Goal: Book appointment/travel/reservation

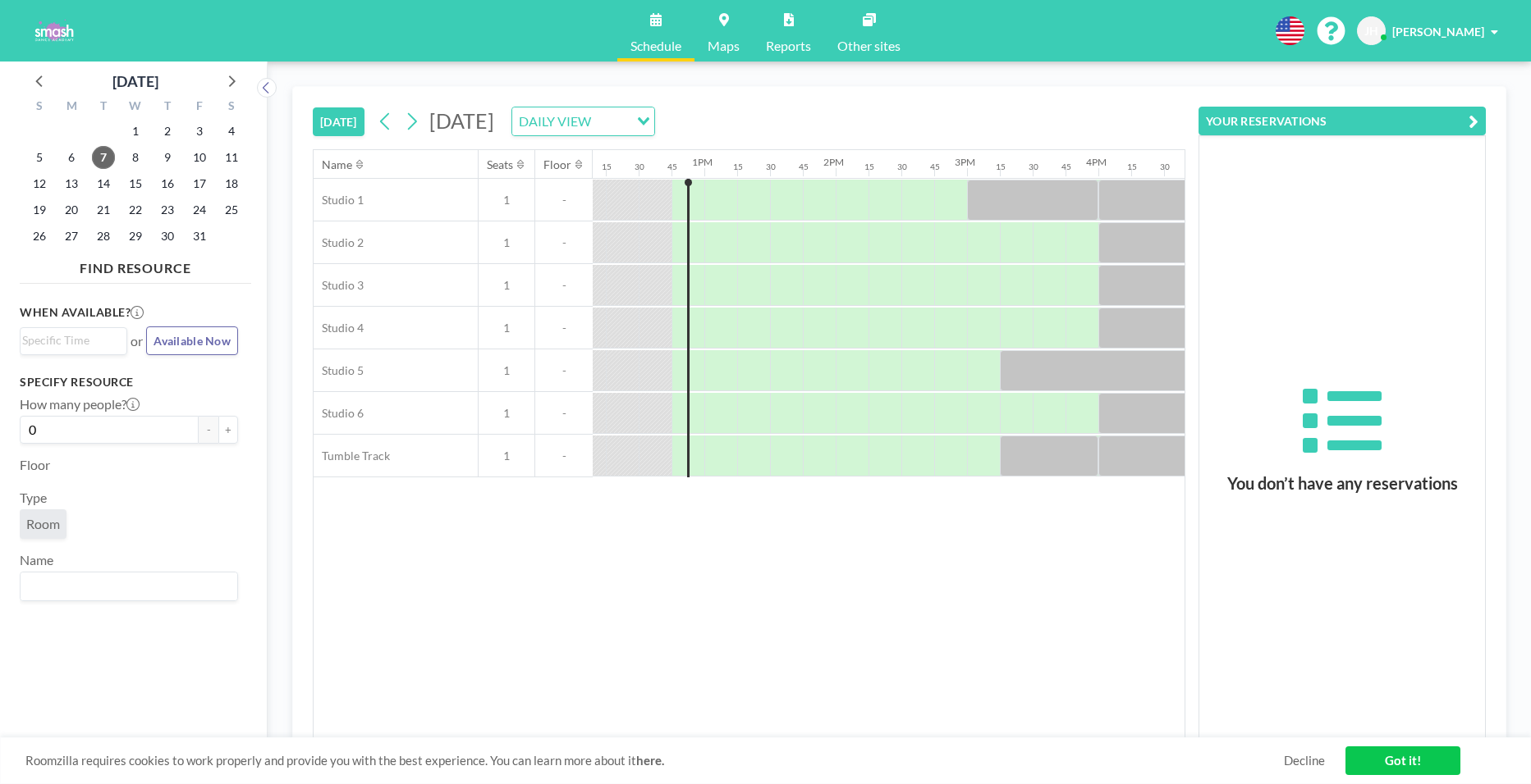
scroll to position [0, 1642]
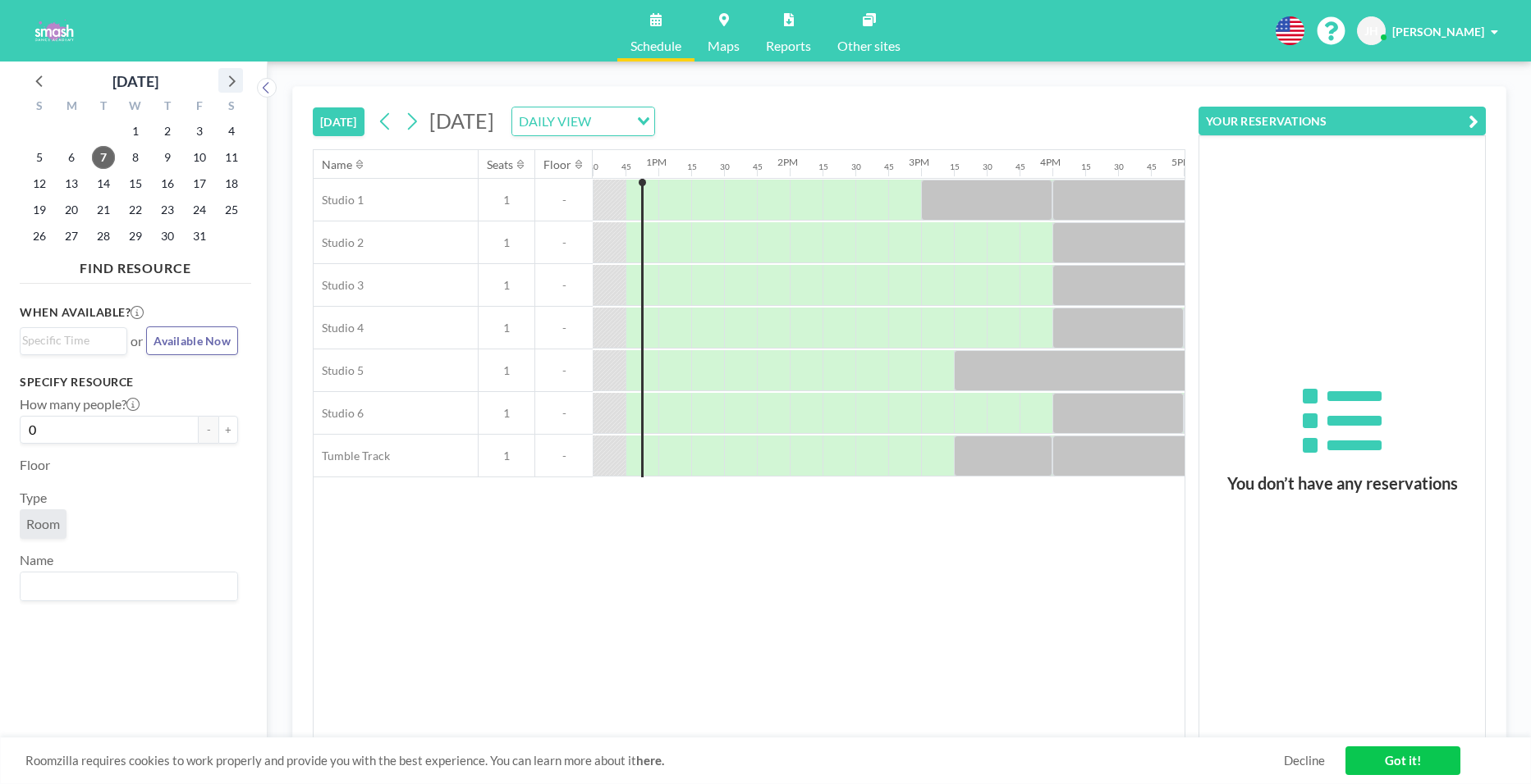
click at [232, 85] on icon at bounding box center [230, 80] width 22 height 22
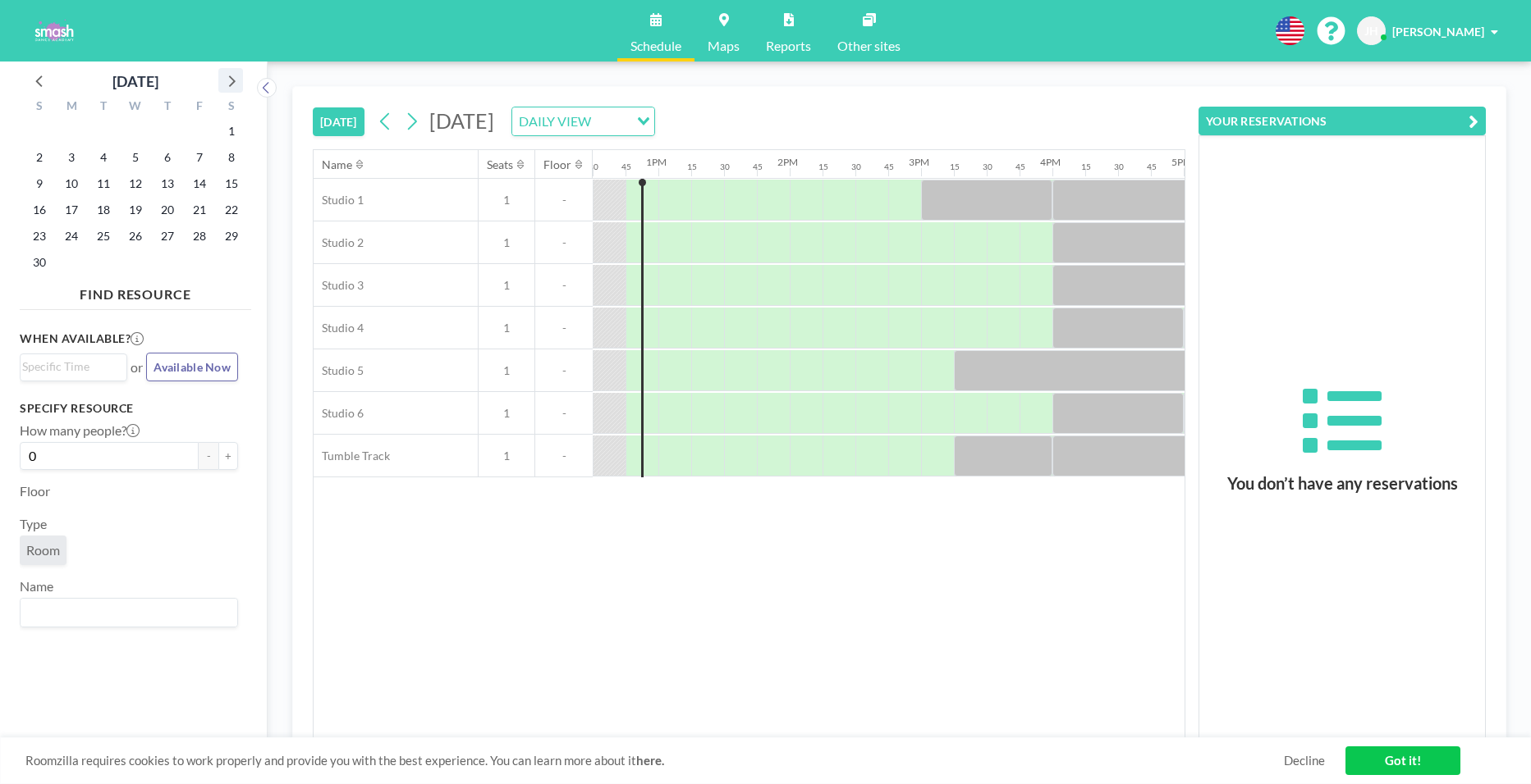
click at [232, 85] on icon at bounding box center [230, 80] width 22 height 22
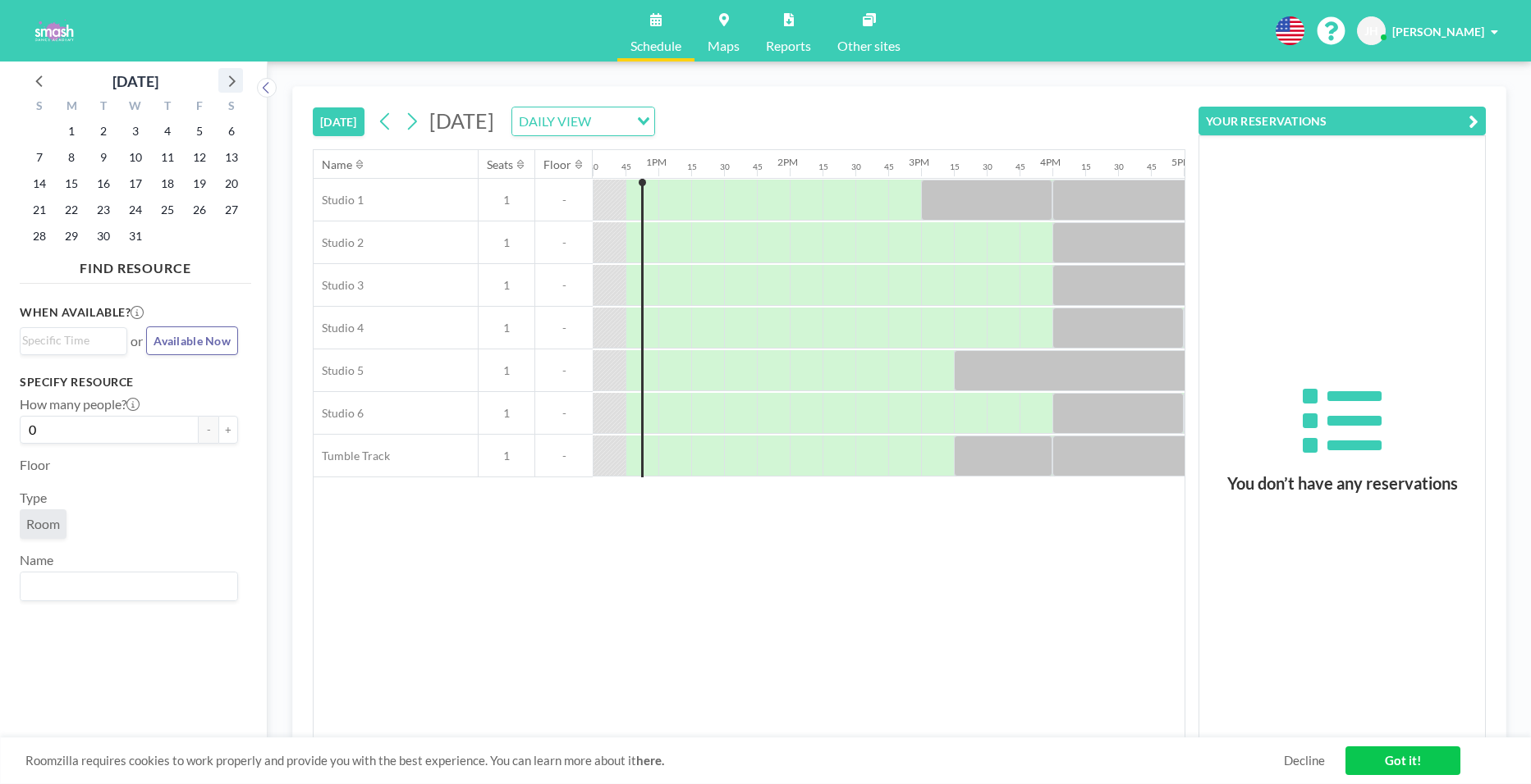
click at [232, 85] on icon at bounding box center [230, 80] width 22 height 22
click at [226, 241] on span "31" at bounding box center [231, 236] width 23 height 23
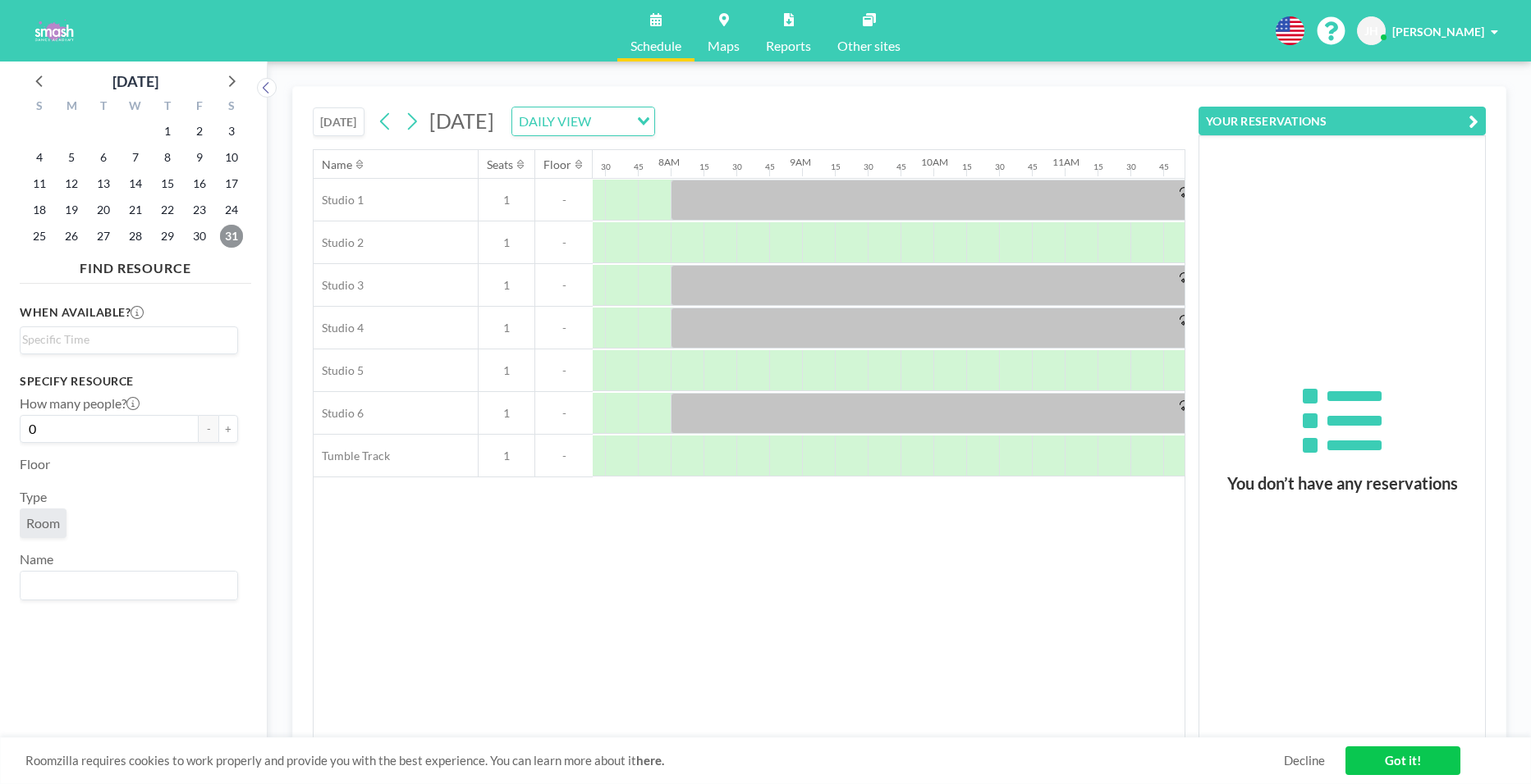
scroll to position [0, 1018]
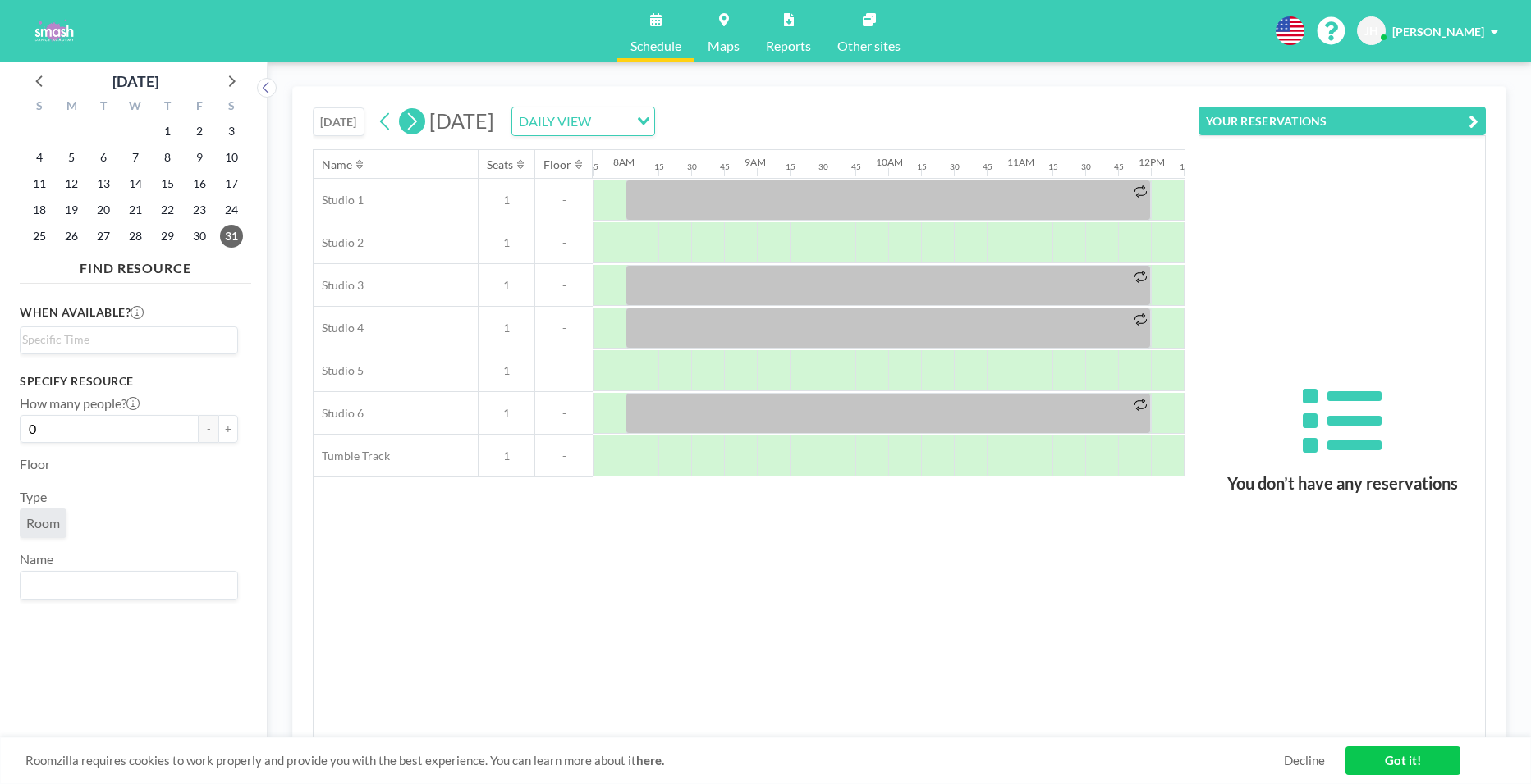
click at [413, 126] on icon at bounding box center [412, 122] width 16 height 25
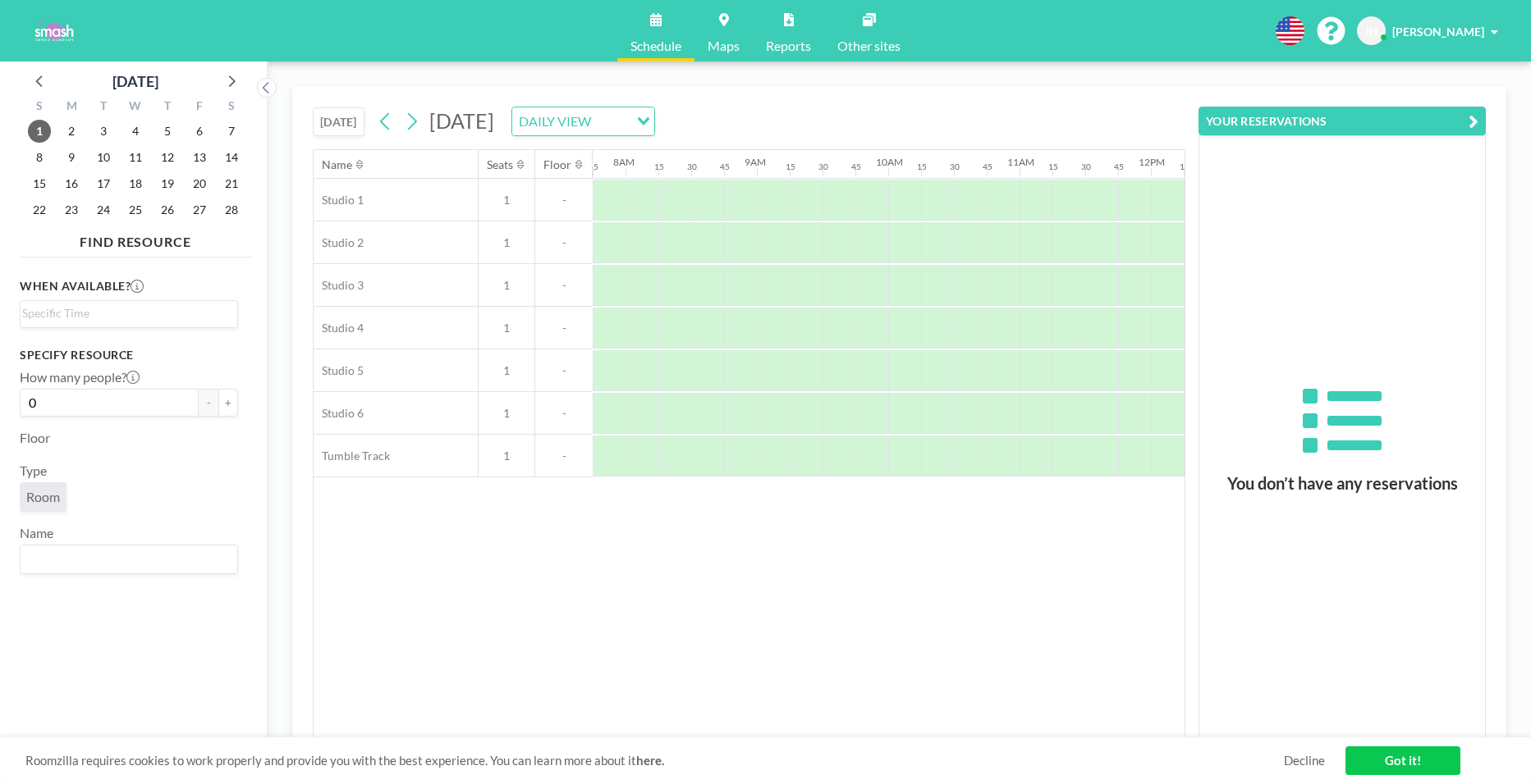
click at [372, 124] on div "[DATE] [DATE] DAILY VIEW Loading..." at bounding box center [483, 122] width 343 height 29
click at [382, 122] on icon at bounding box center [386, 122] width 16 height 25
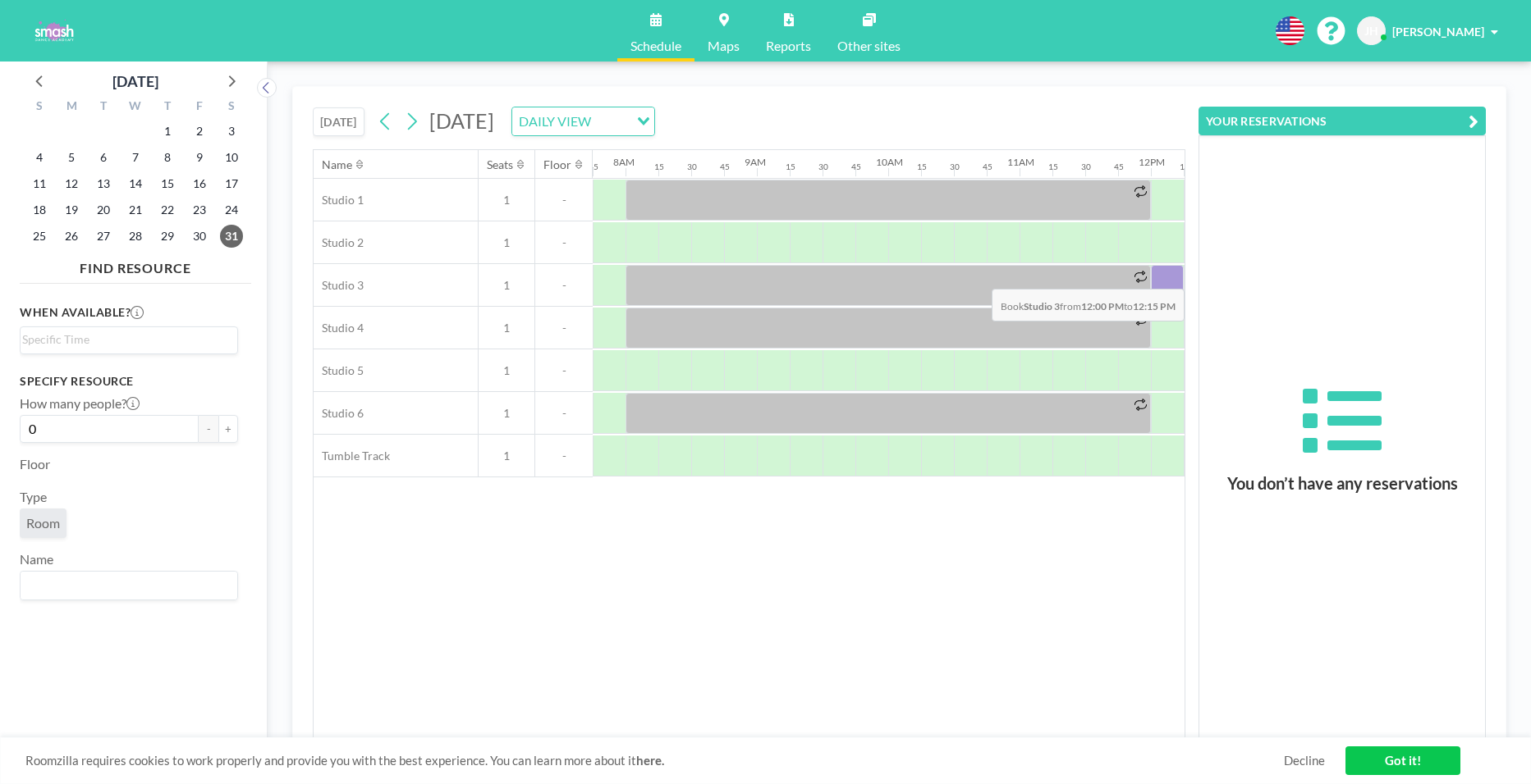
click at [1171, 277] on div at bounding box center [1168, 285] width 33 height 41
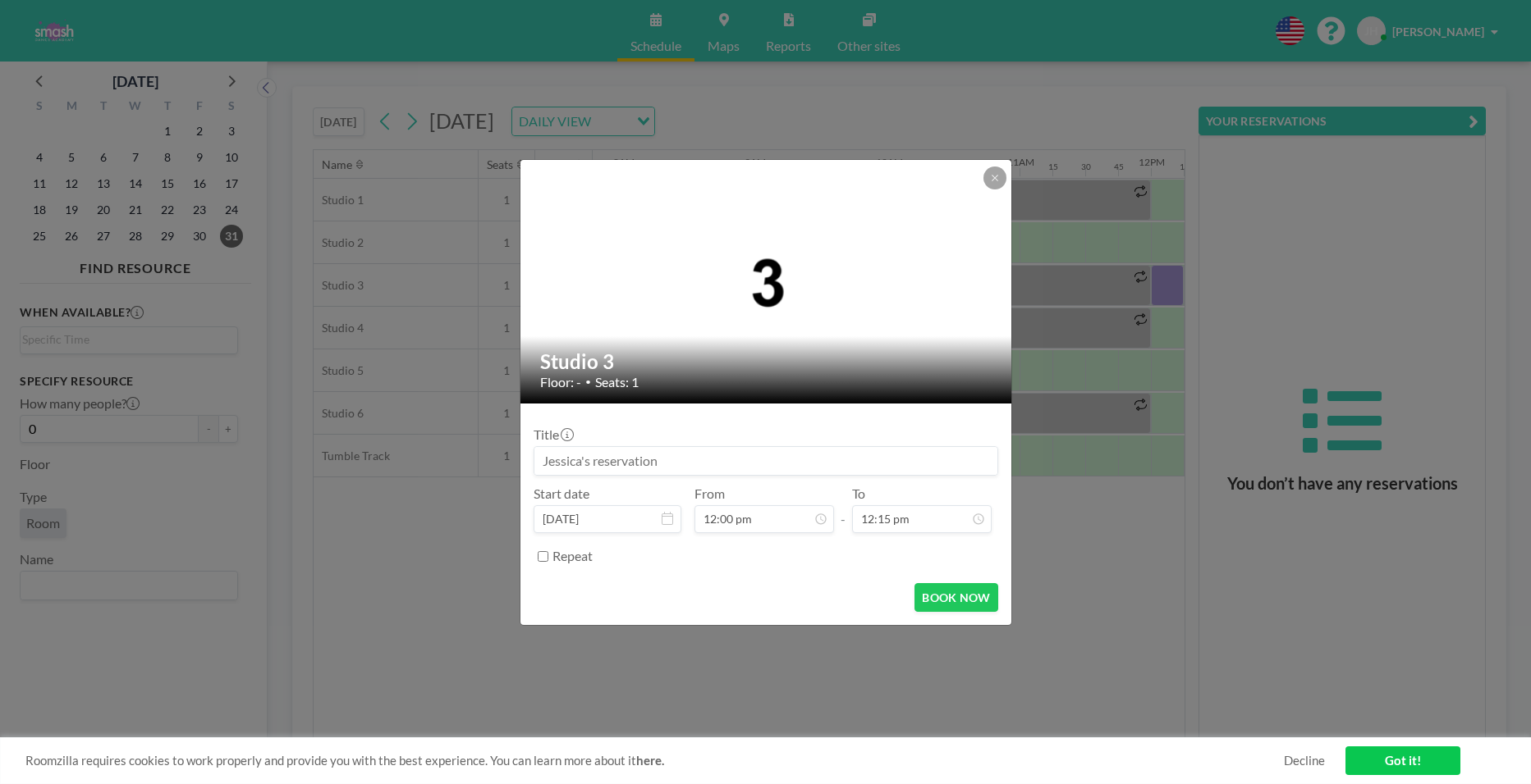
click at [671, 470] on input at bounding box center [766, 461] width 463 height 28
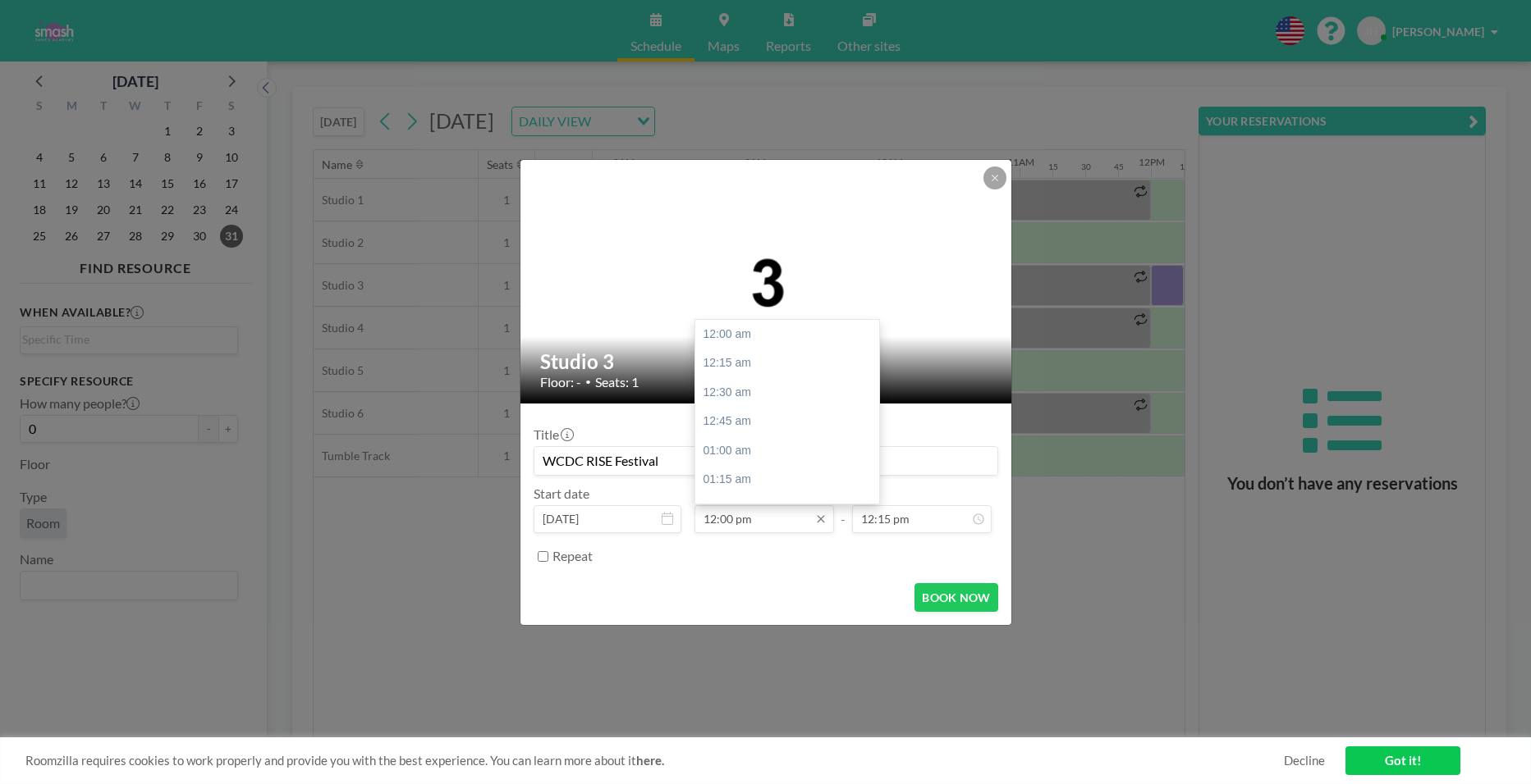
scroll to position [1402, 0]
type input "WCDC RISE Festival"
click at [740, 523] on input "12:00 pm" at bounding box center [765, 519] width 140 height 28
click at [753, 395] on div "12:30 pm" at bounding box center [791, 392] width 192 height 29
type input "12:30 pm"
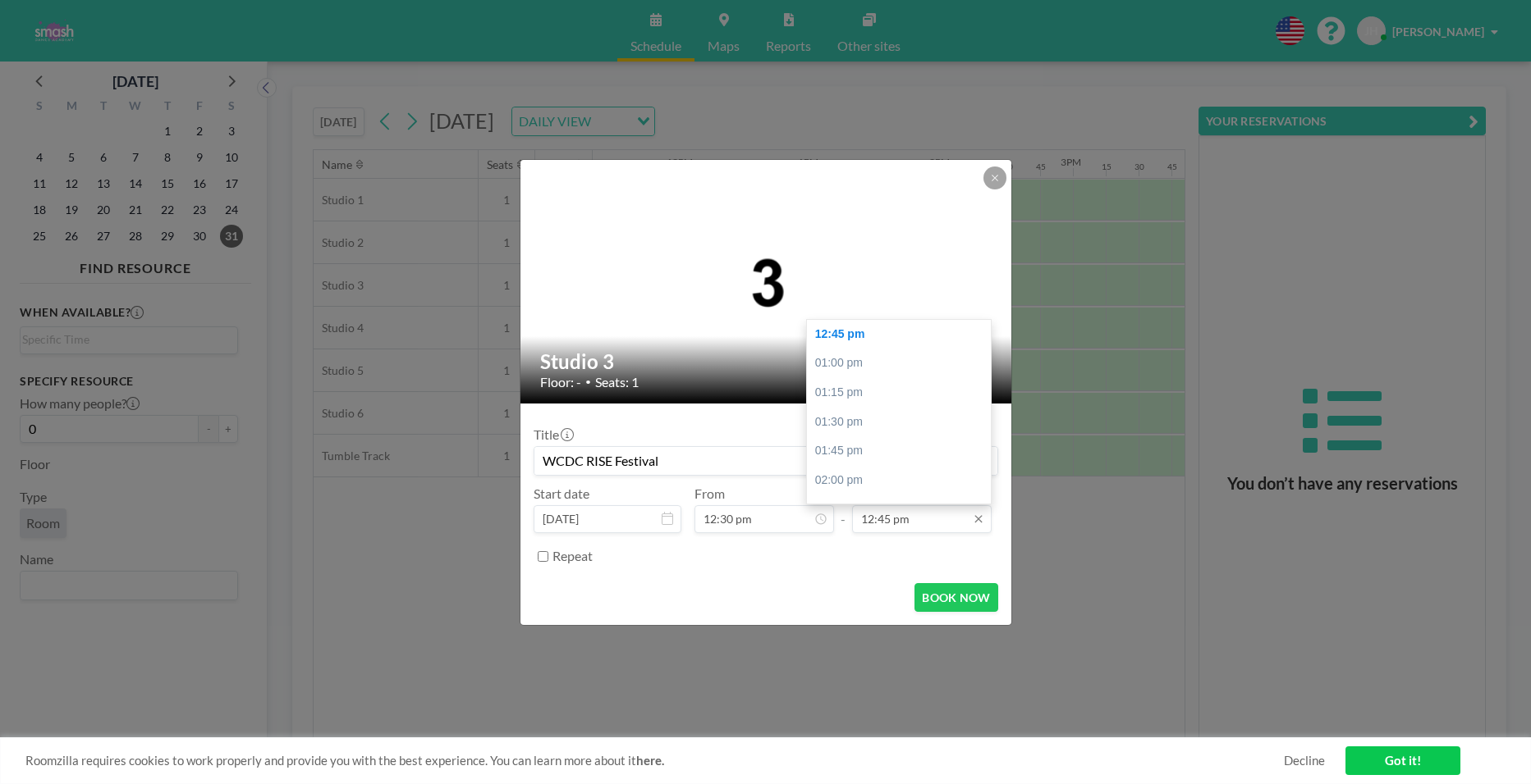
scroll to position [0, 1610]
click at [886, 516] on input "12:45 pm" at bounding box center [922, 519] width 140 height 28
click at [866, 479] on div "05:30 pm" at bounding box center [903, 479] width 192 height 29
type input "05:30 pm"
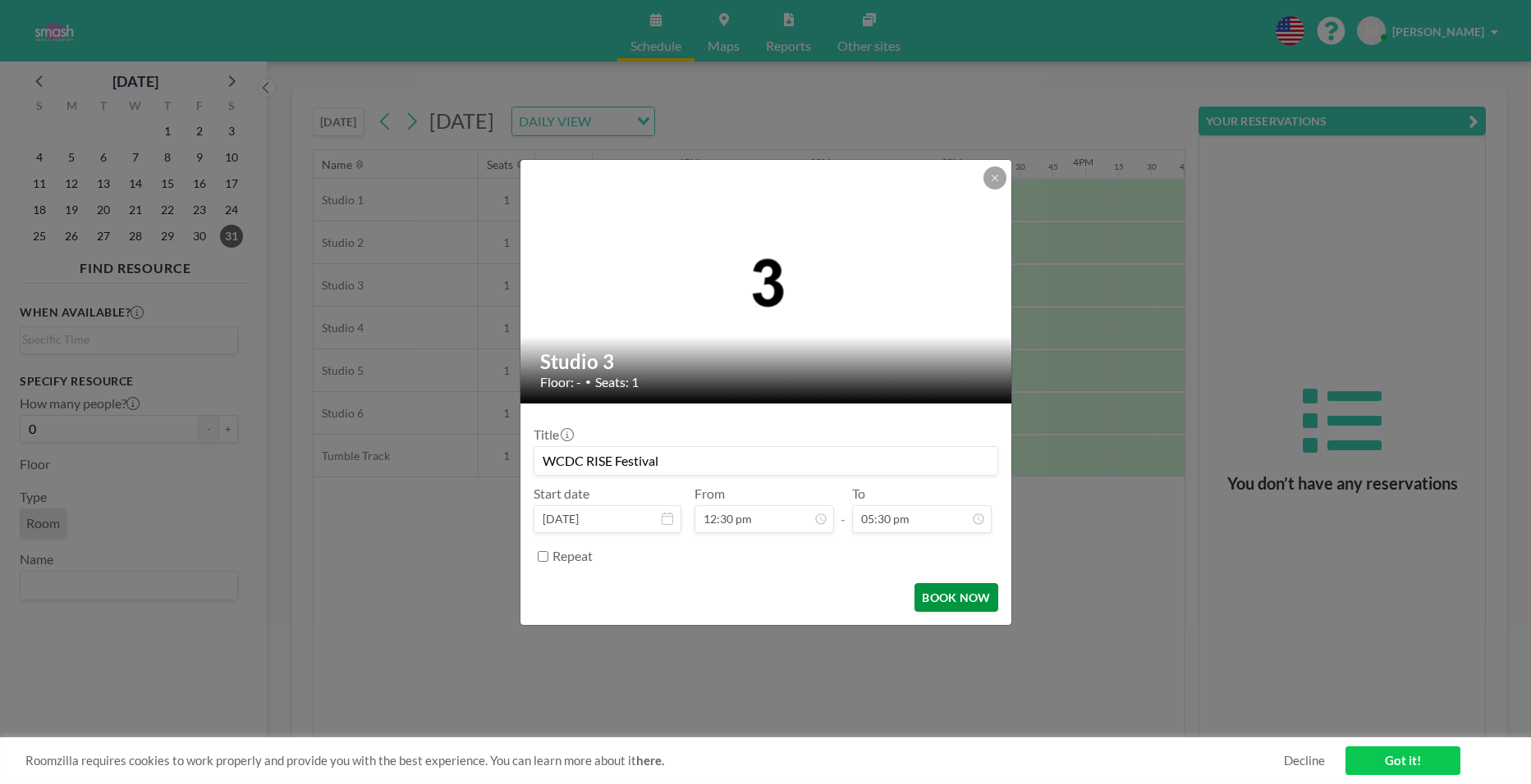
scroll to position [2045, 0]
click at [952, 601] on button "BOOK NOW" at bounding box center [956, 597] width 83 height 28
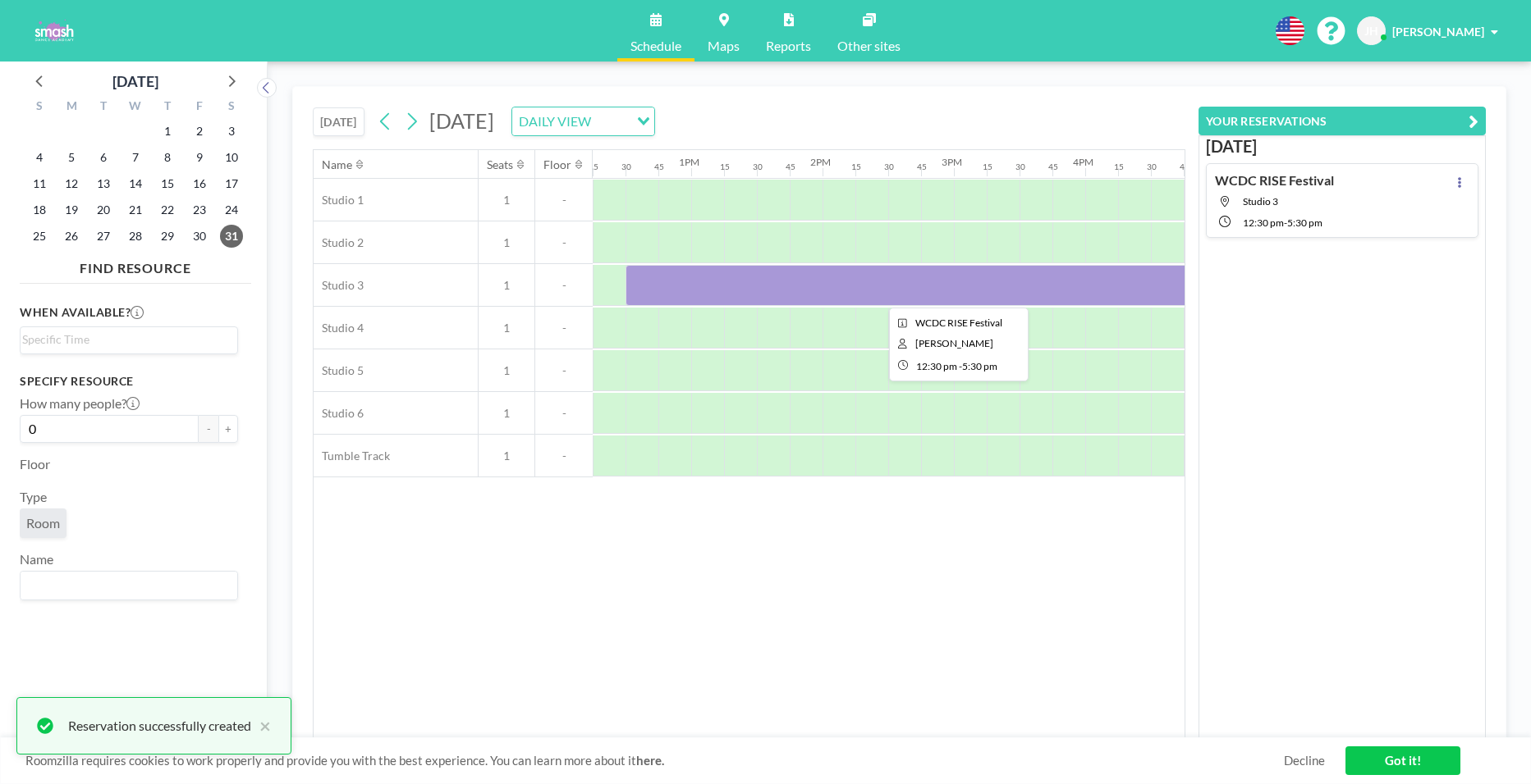
click at [662, 290] on div at bounding box center [954, 285] width 657 height 41
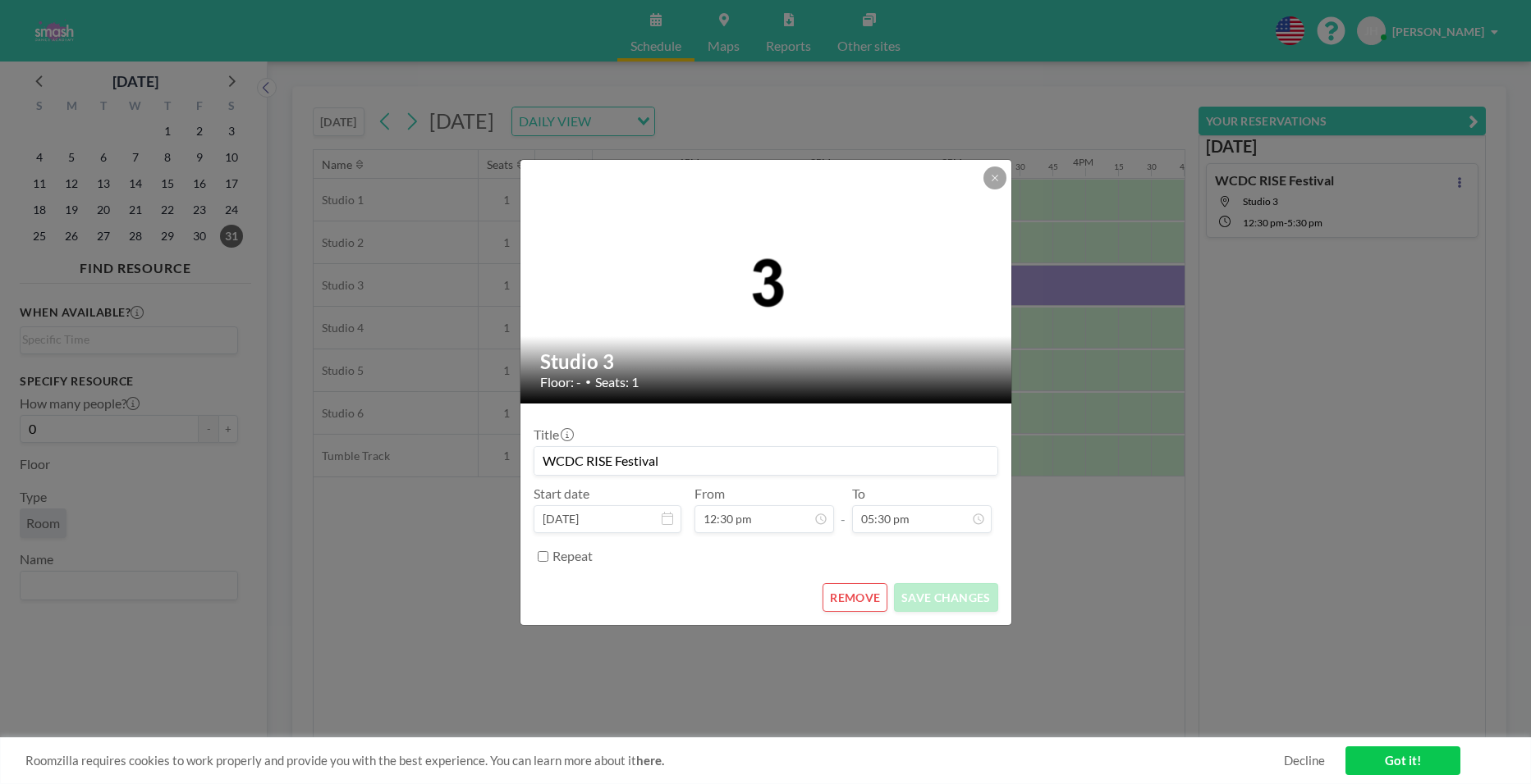
scroll to position [2045, 0]
click at [986, 177] on button at bounding box center [995, 178] width 23 height 23
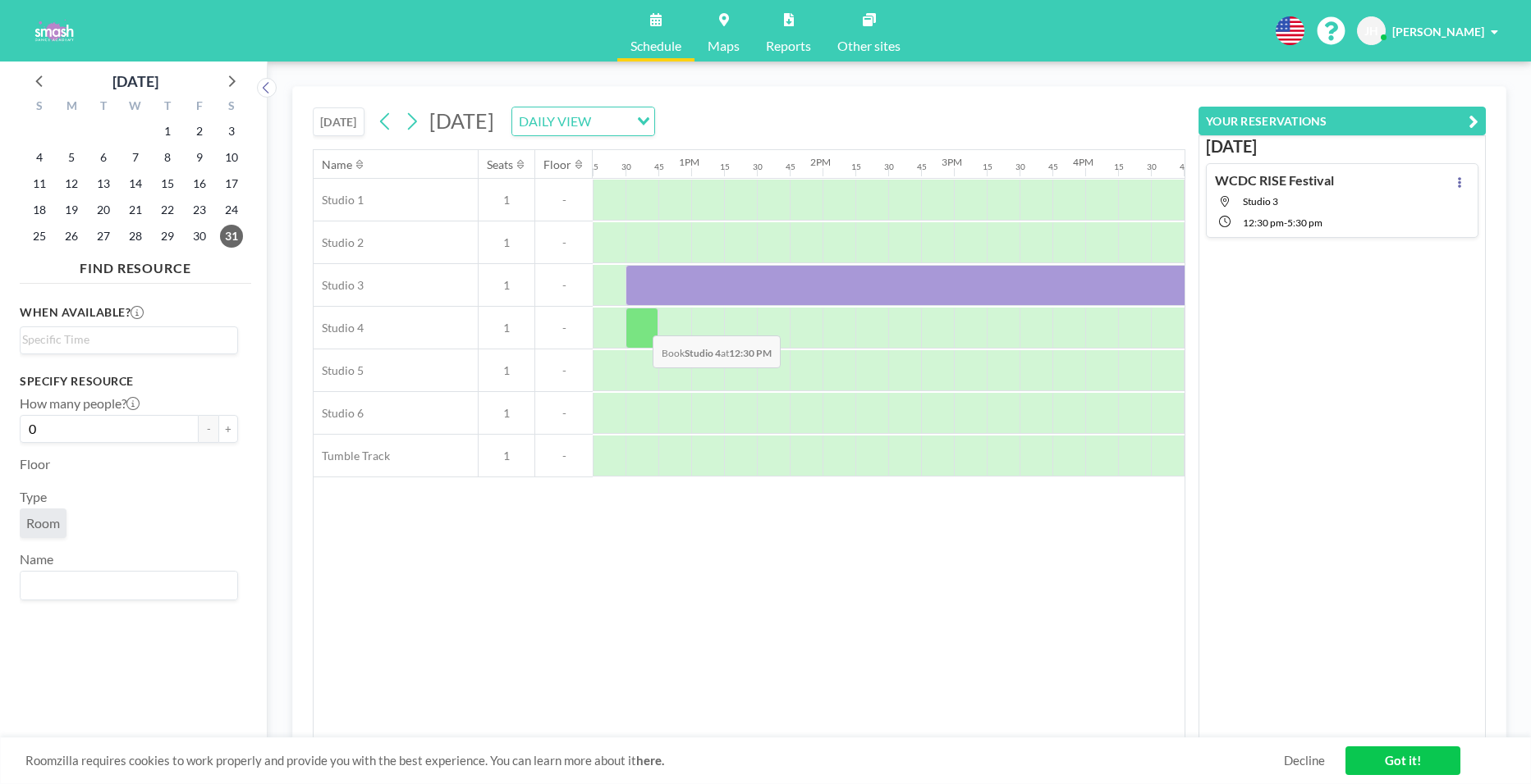
click at [639, 323] on div at bounding box center [642, 329] width 33 height 41
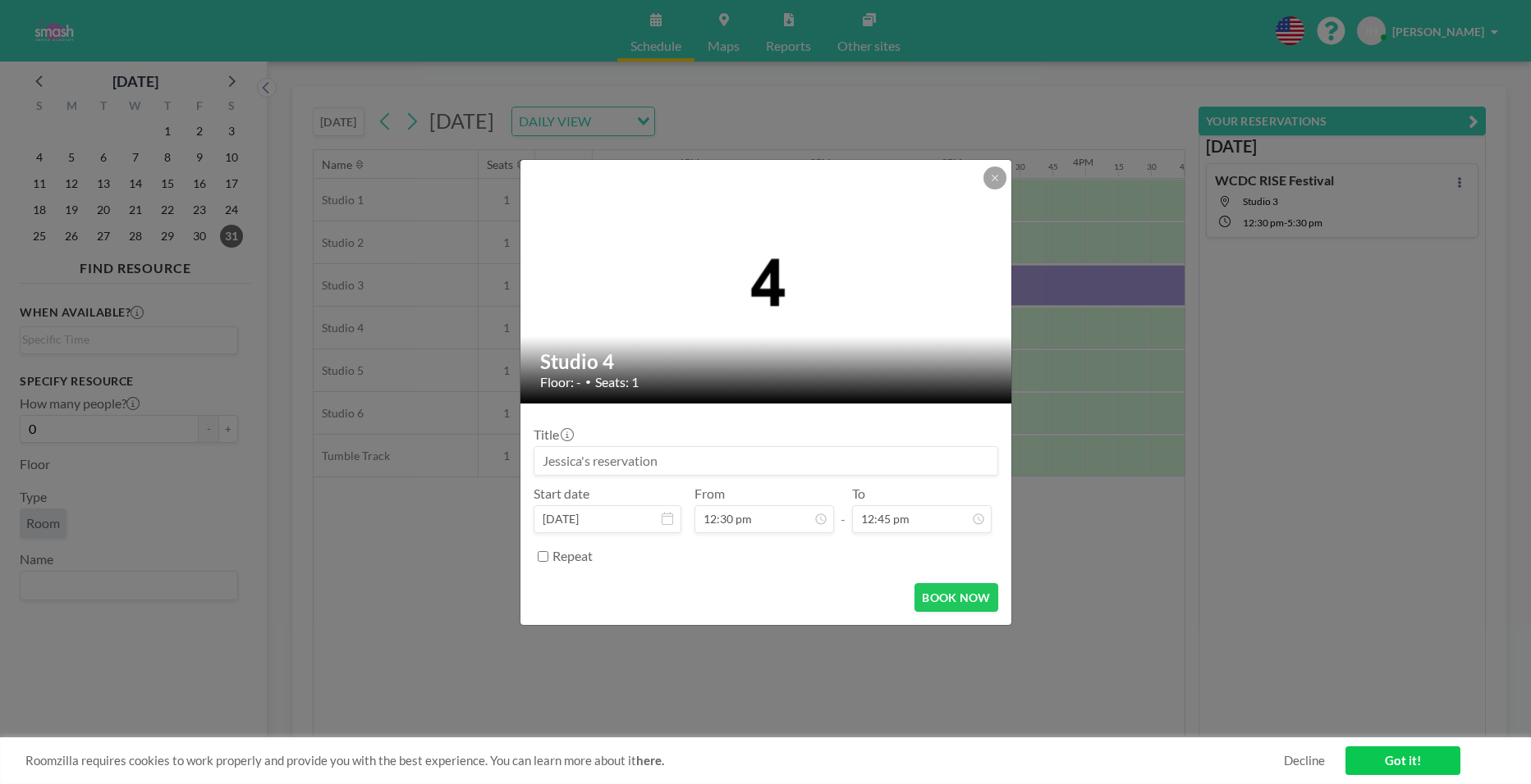
click at [582, 463] on input at bounding box center [766, 461] width 463 height 28
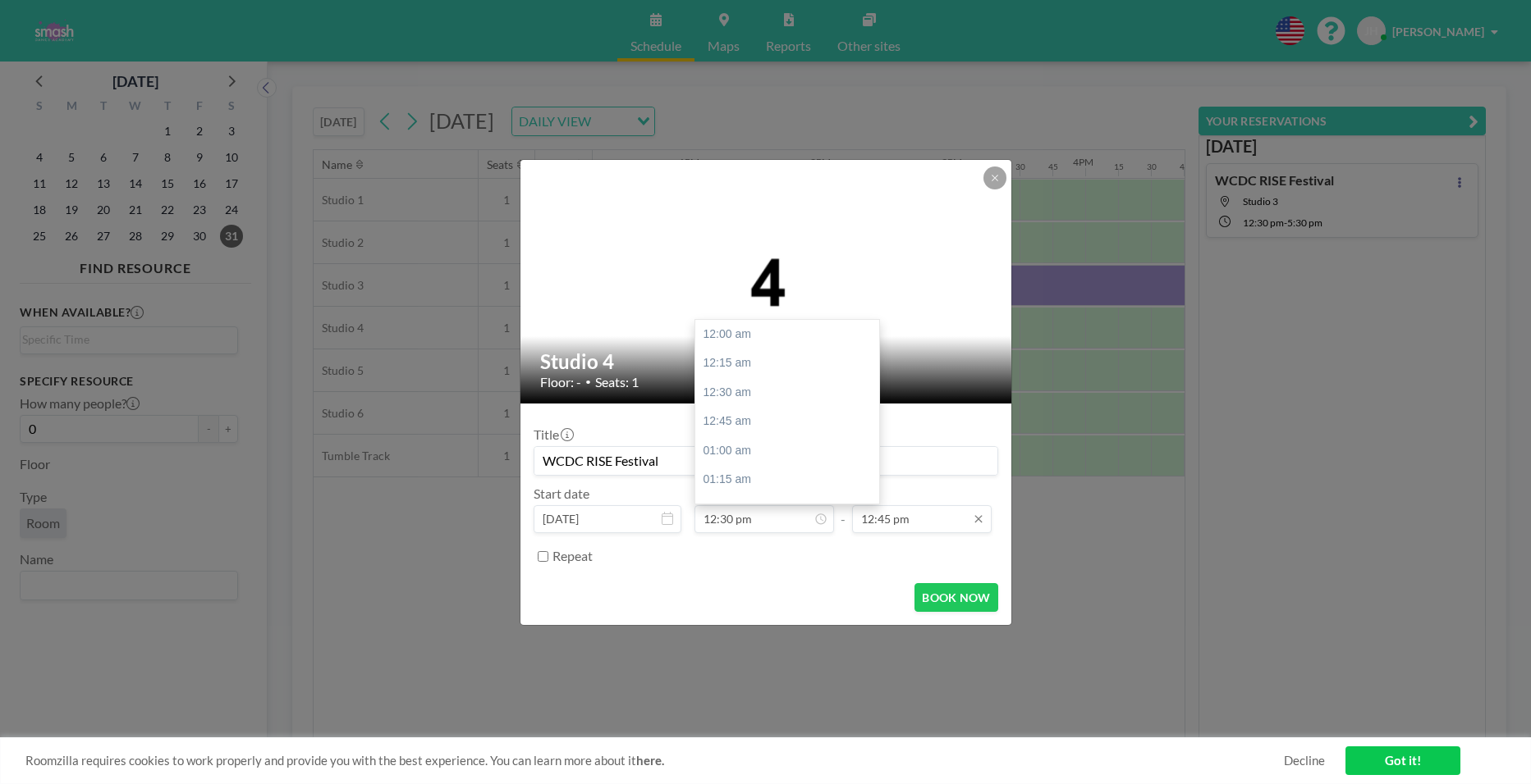
scroll to position [1460, 0]
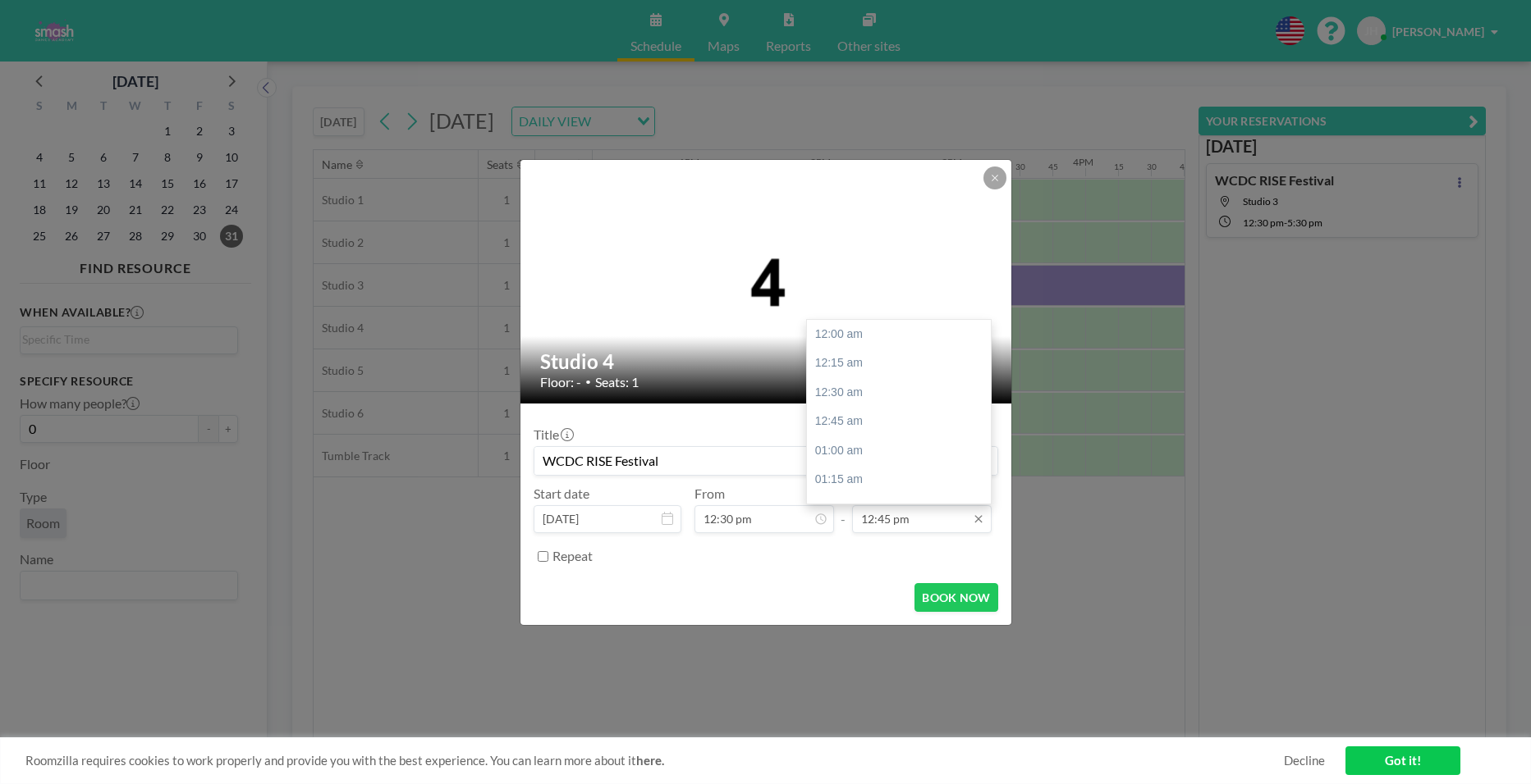
type input "WCDC RISE Festival"
click at [898, 515] on input "12:45 pm" at bounding box center [922, 519] width 140 height 28
click at [867, 400] on div "05:30 pm" at bounding box center [903, 397] width 192 height 29
type input "05:30 pm"
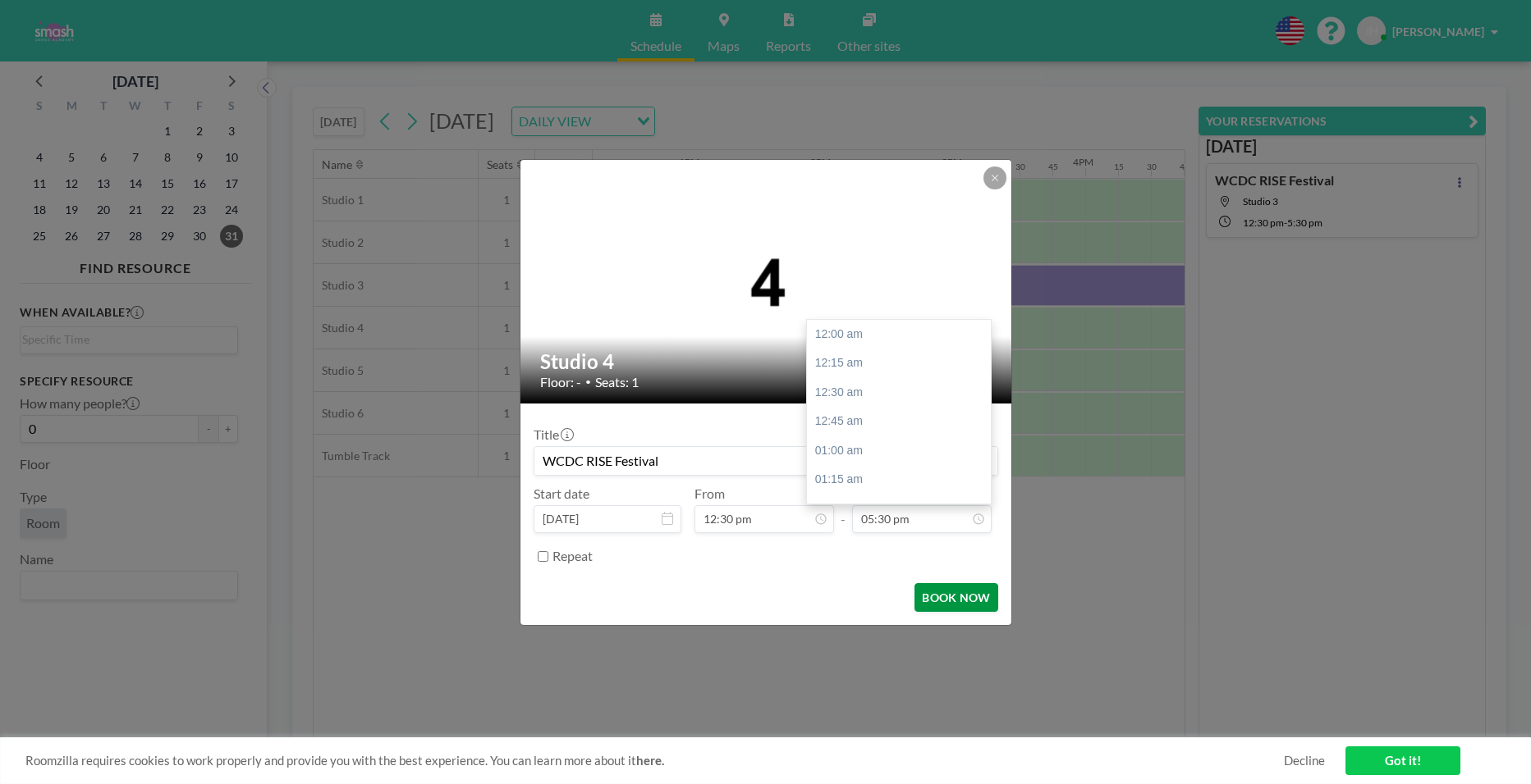
scroll to position [2045, 0]
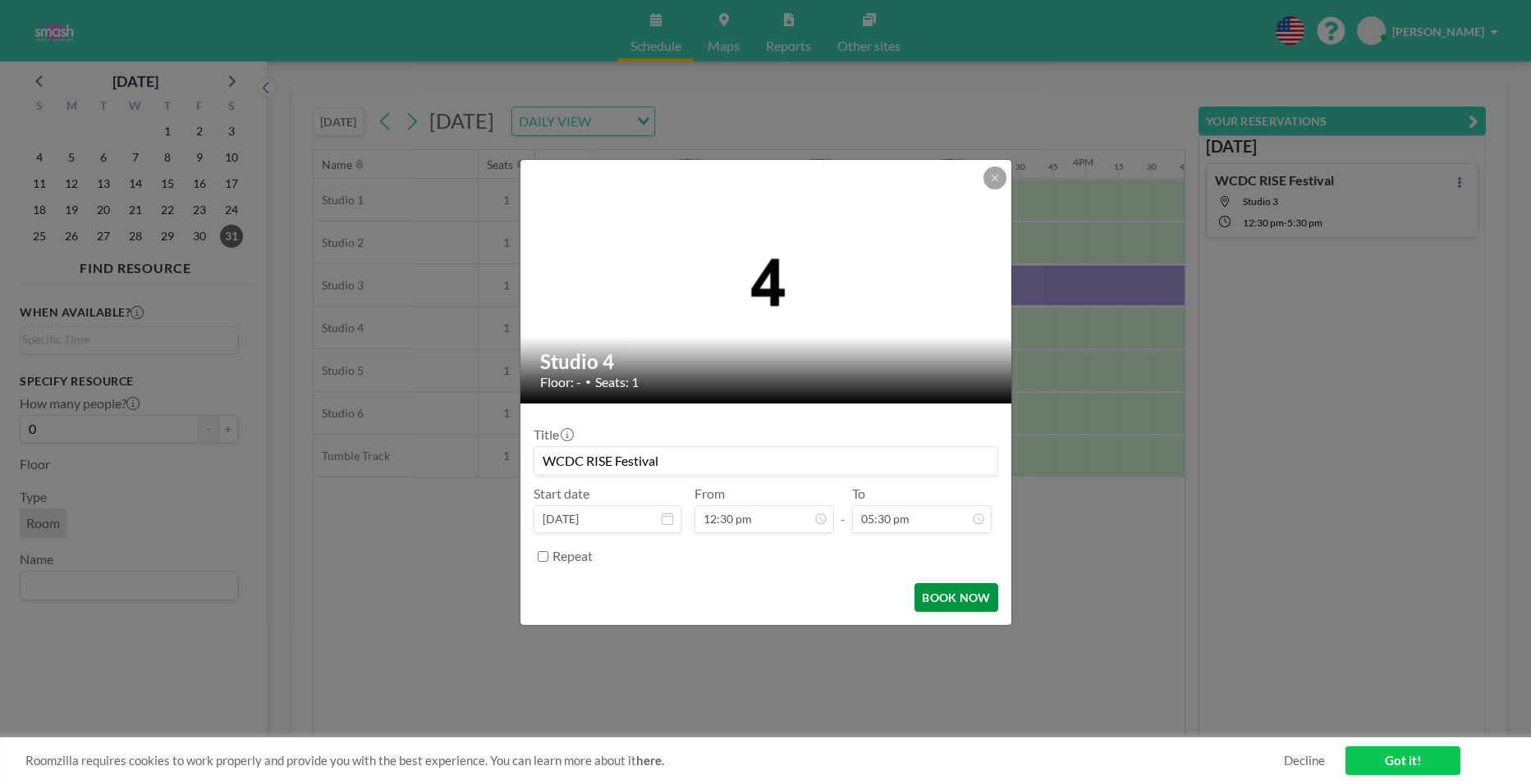
click at [966, 601] on button "BOOK NOW" at bounding box center [956, 597] width 83 height 28
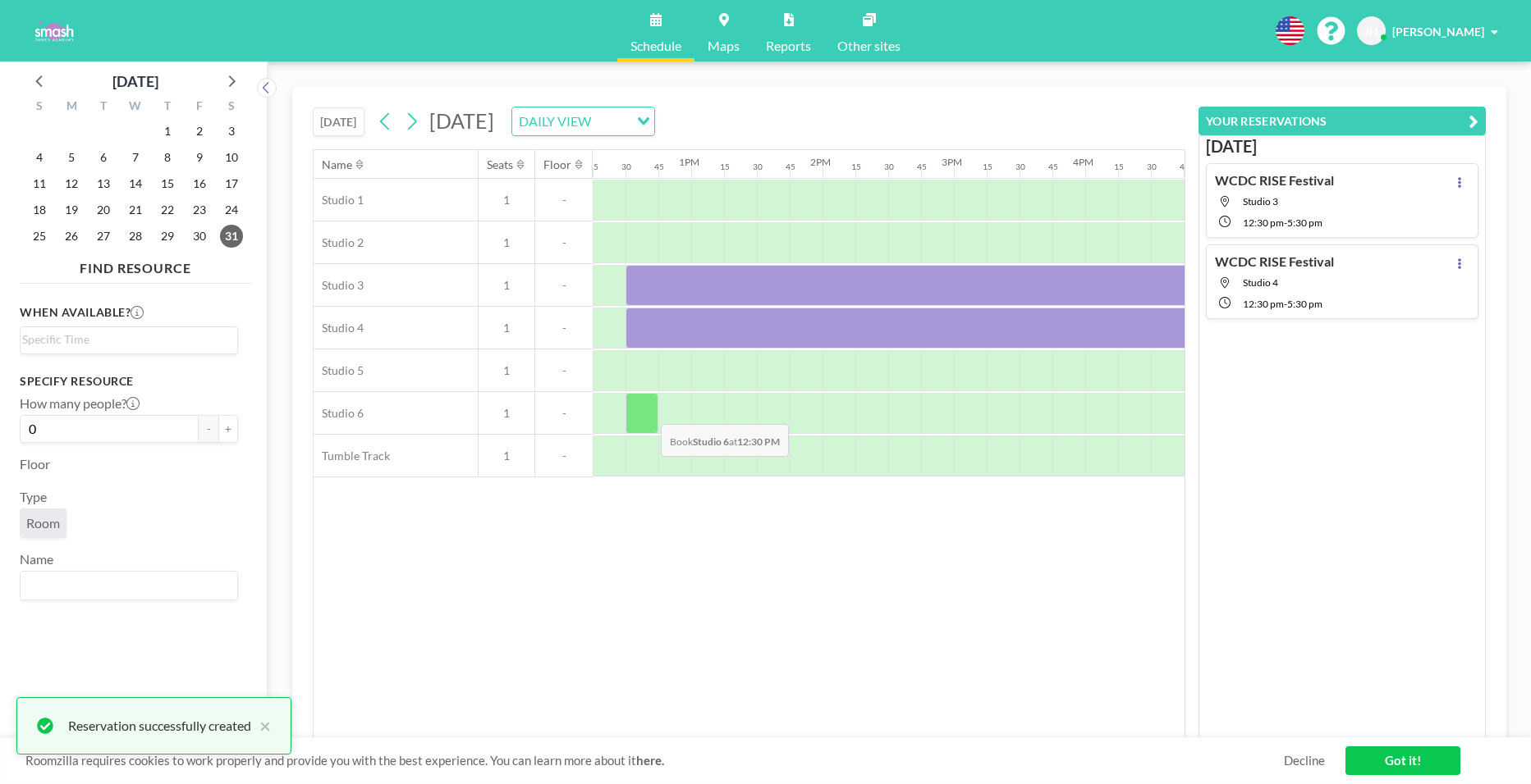
click at [647, 412] on div at bounding box center [642, 414] width 33 height 41
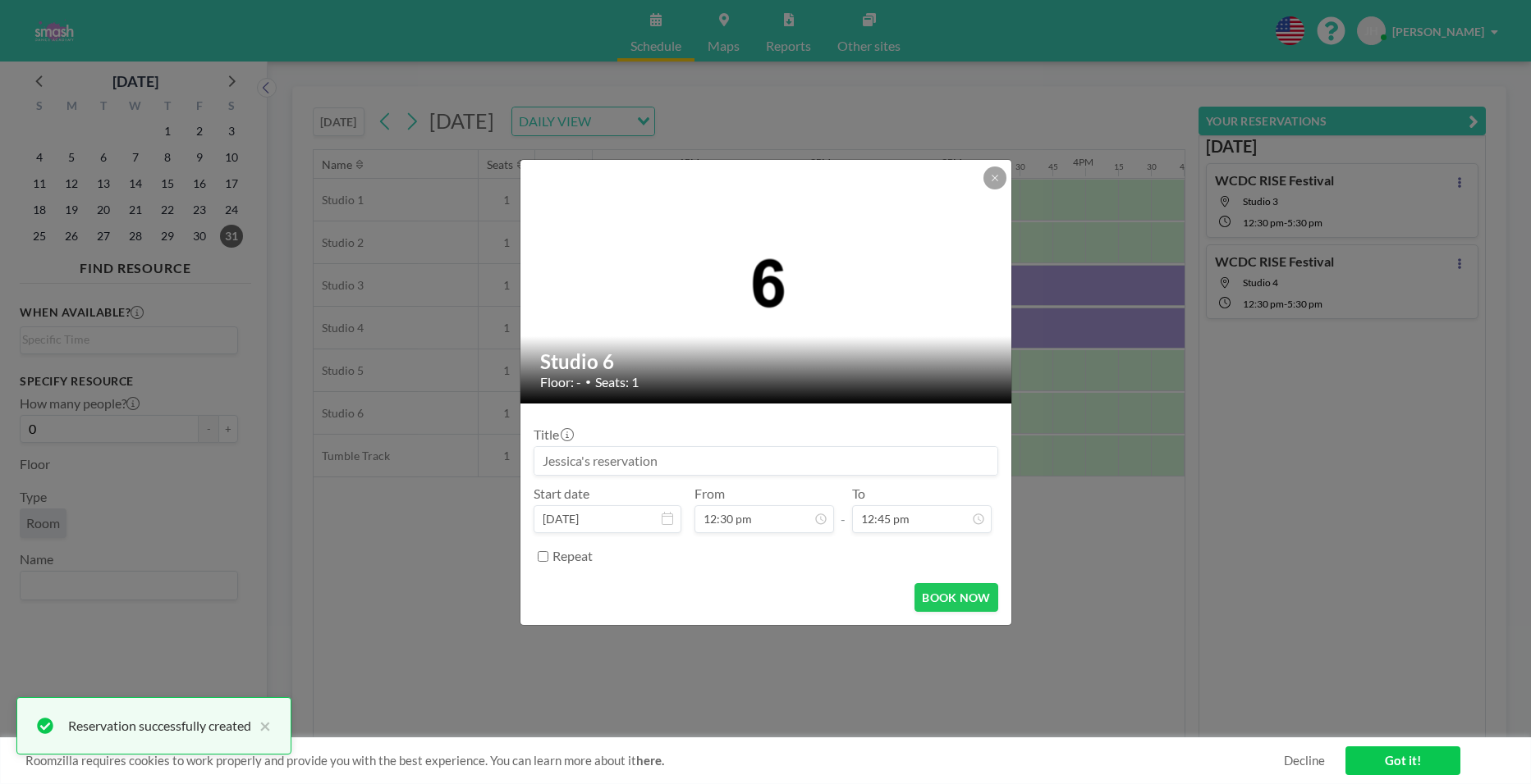
click at [638, 454] on input at bounding box center [766, 461] width 463 height 28
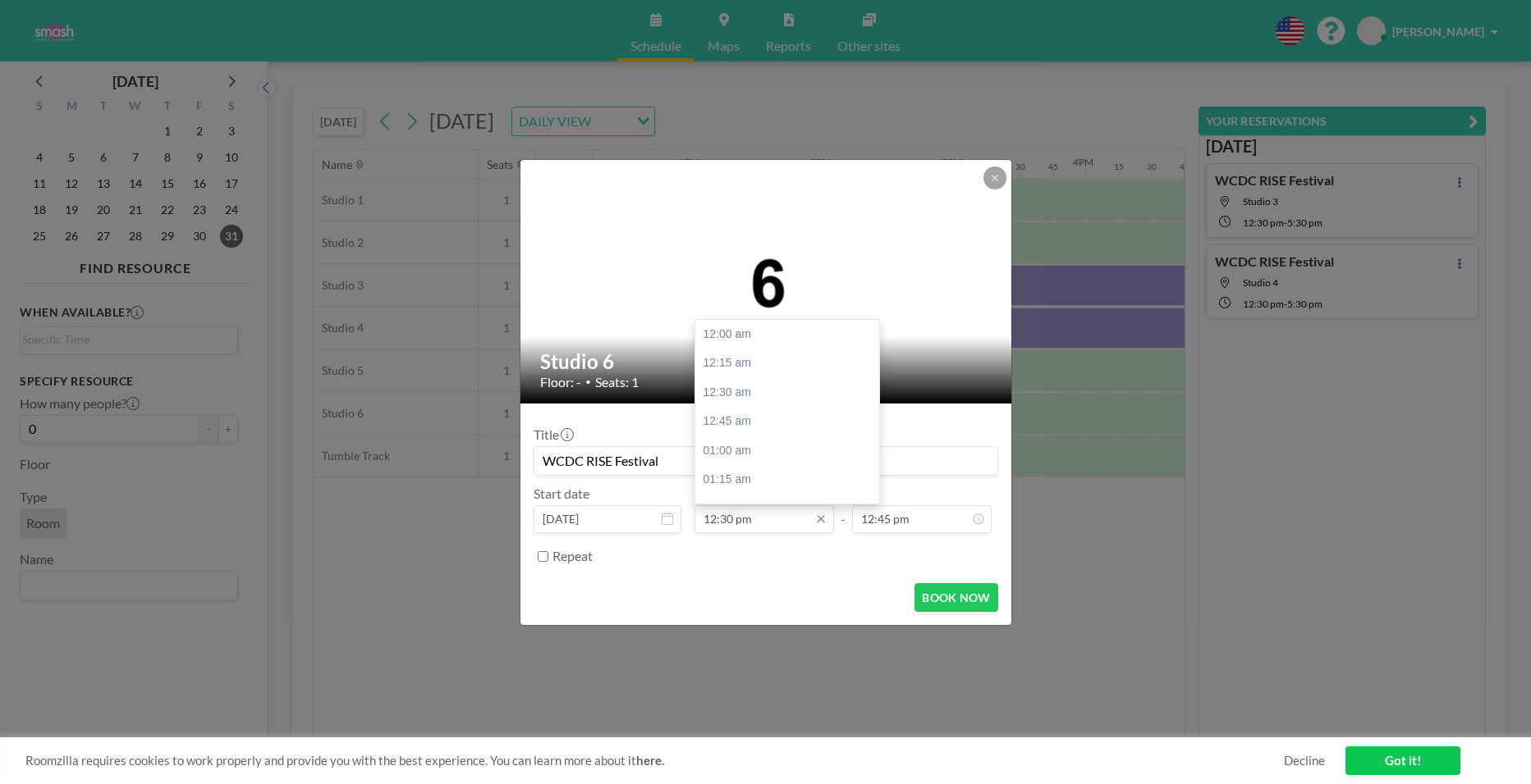
scroll to position [1460, 0]
type input "WCDC RISE Festival"
click at [774, 515] on input "12:30 pm" at bounding box center [765, 519] width 140 height 28
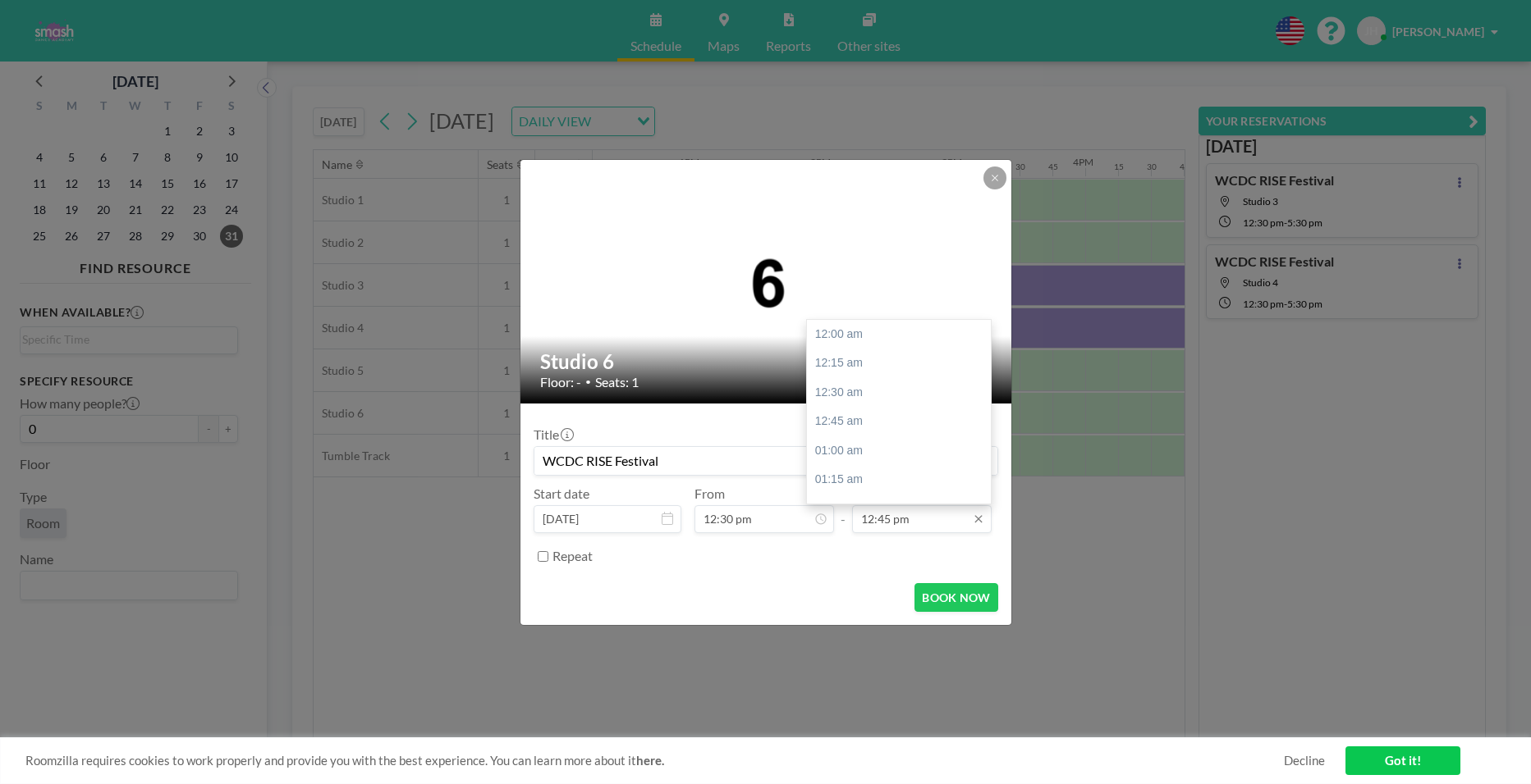
click at [868, 514] on input "12:45 pm" at bounding box center [922, 519] width 140 height 28
click at [879, 477] on div "05:30 pm" at bounding box center [903, 479] width 192 height 29
type input "05:30 pm"
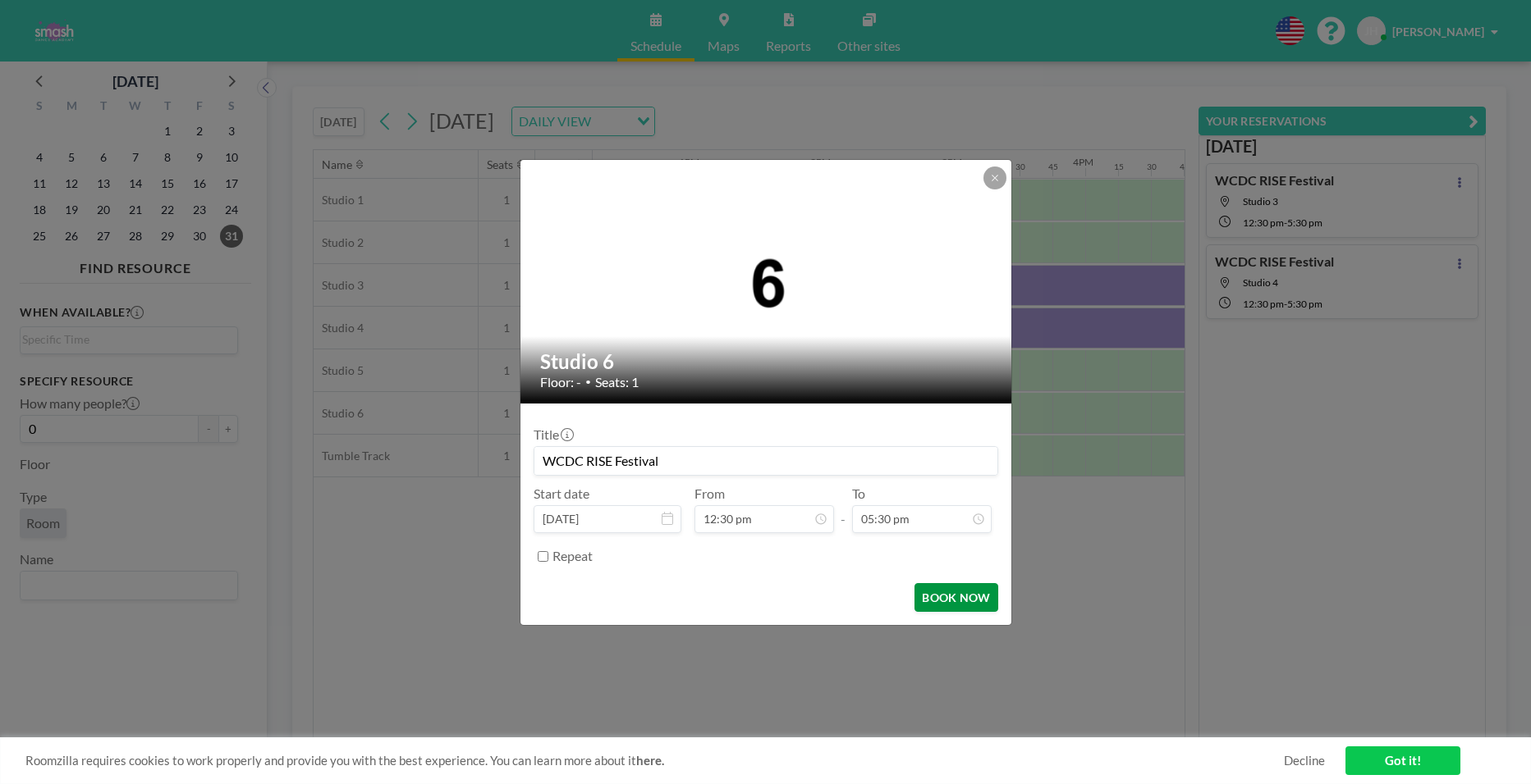
click at [958, 594] on button "BOOK NOW" at bounding box center [956, 597] width 83 height 28
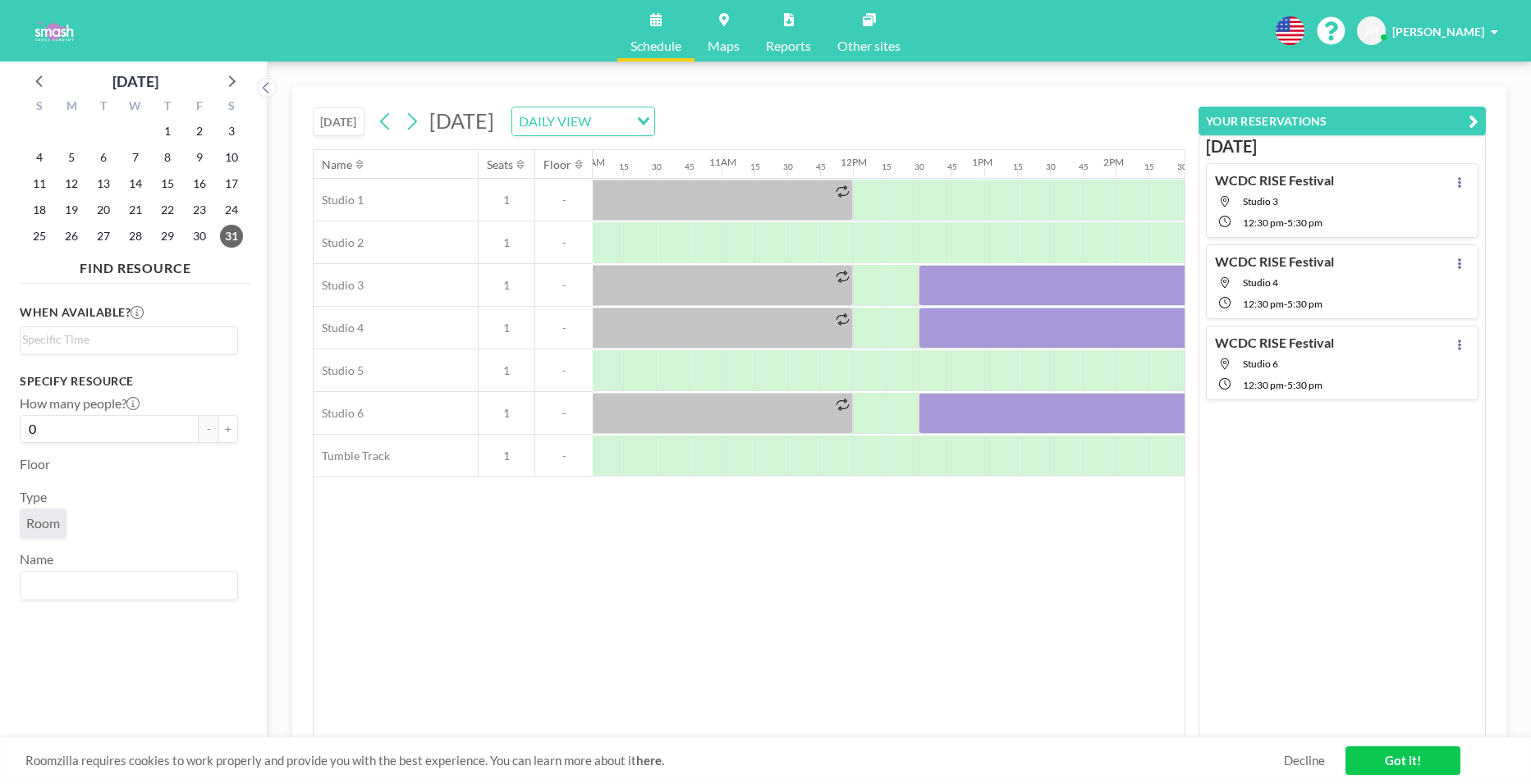
scroll to position [0, 1187]
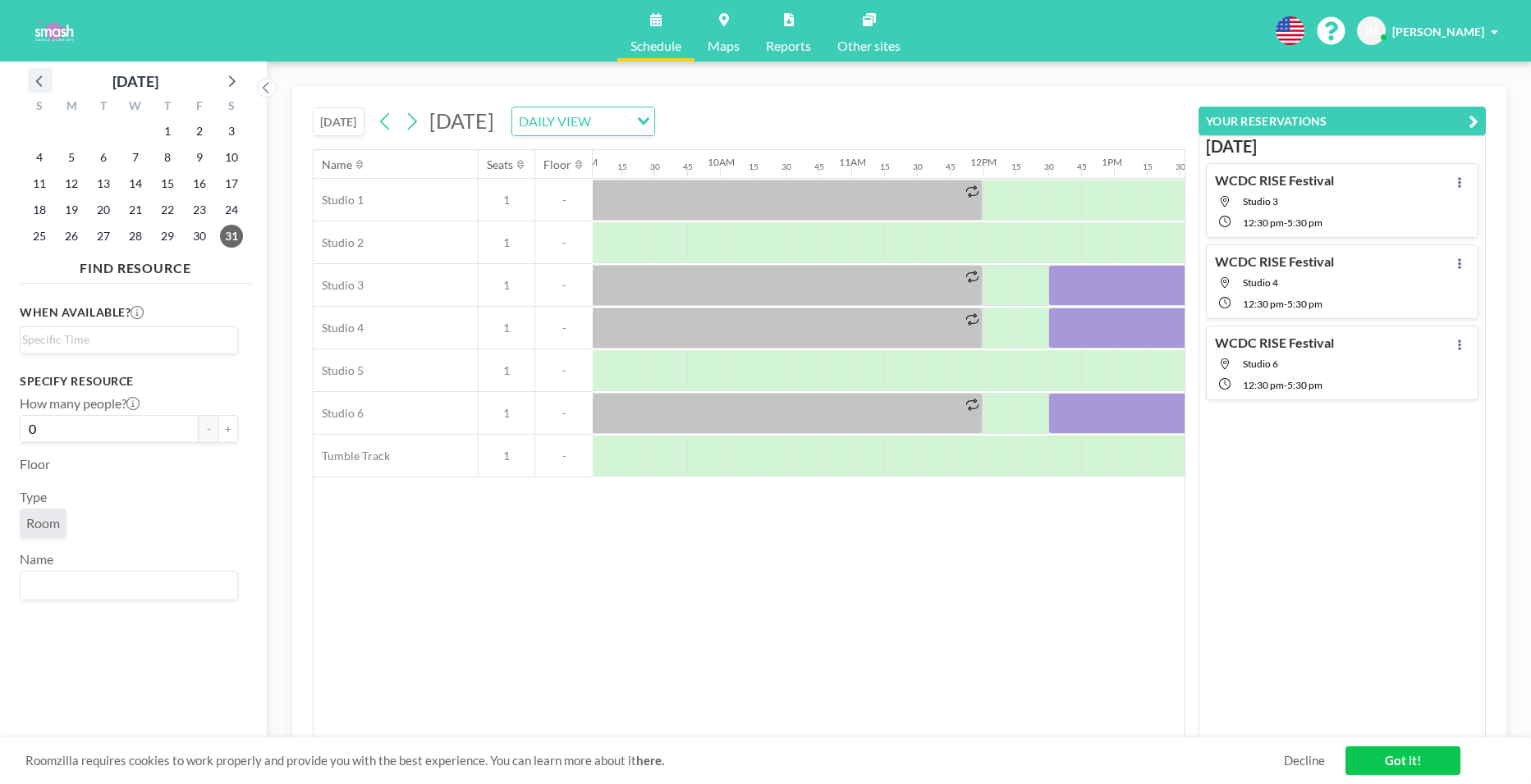
click at [40, 86] on icon at bounding box center [40, 80] width 22 height 22
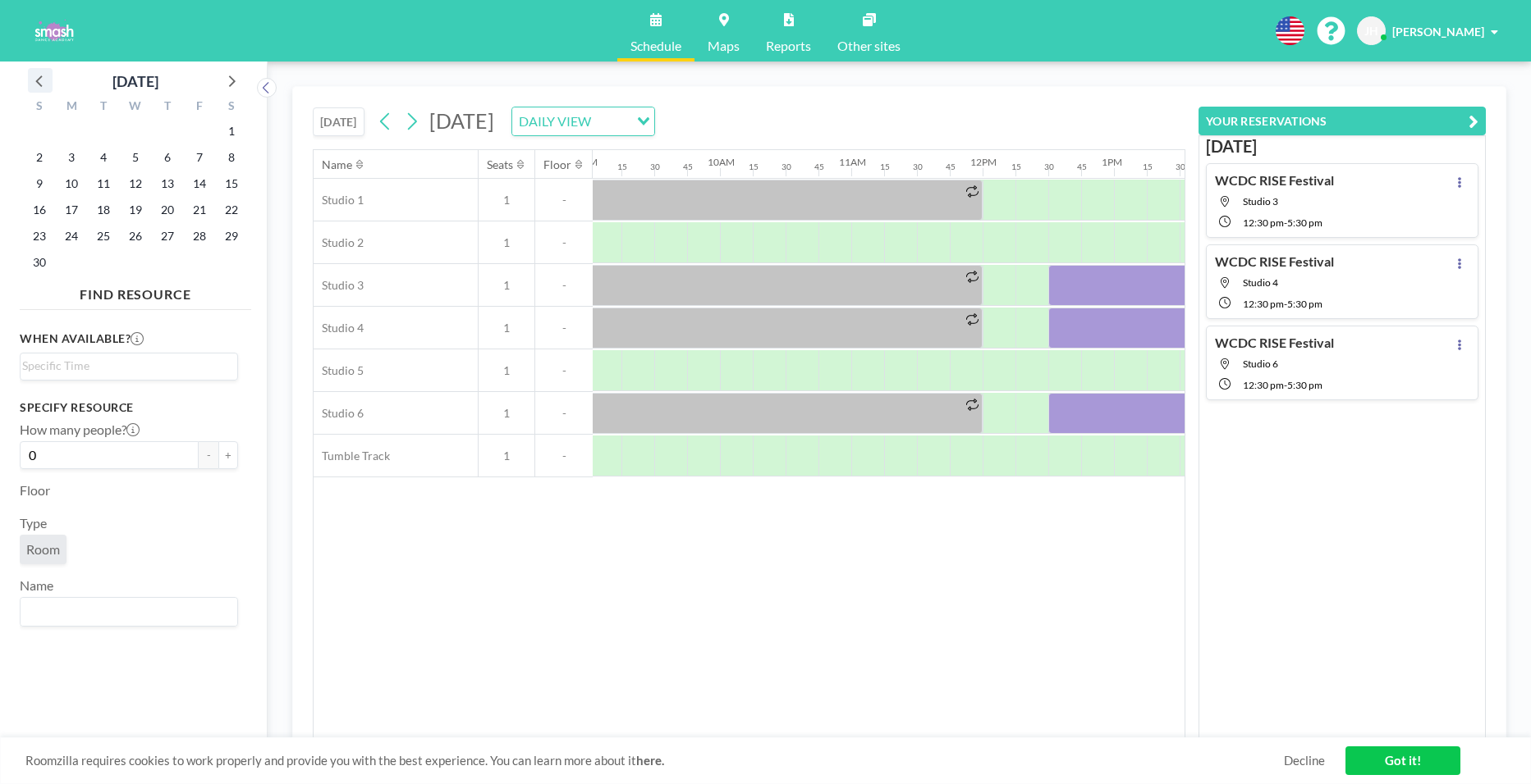
click at [40, 86] on icon at bounding box center [40, 80] width 22 height 22
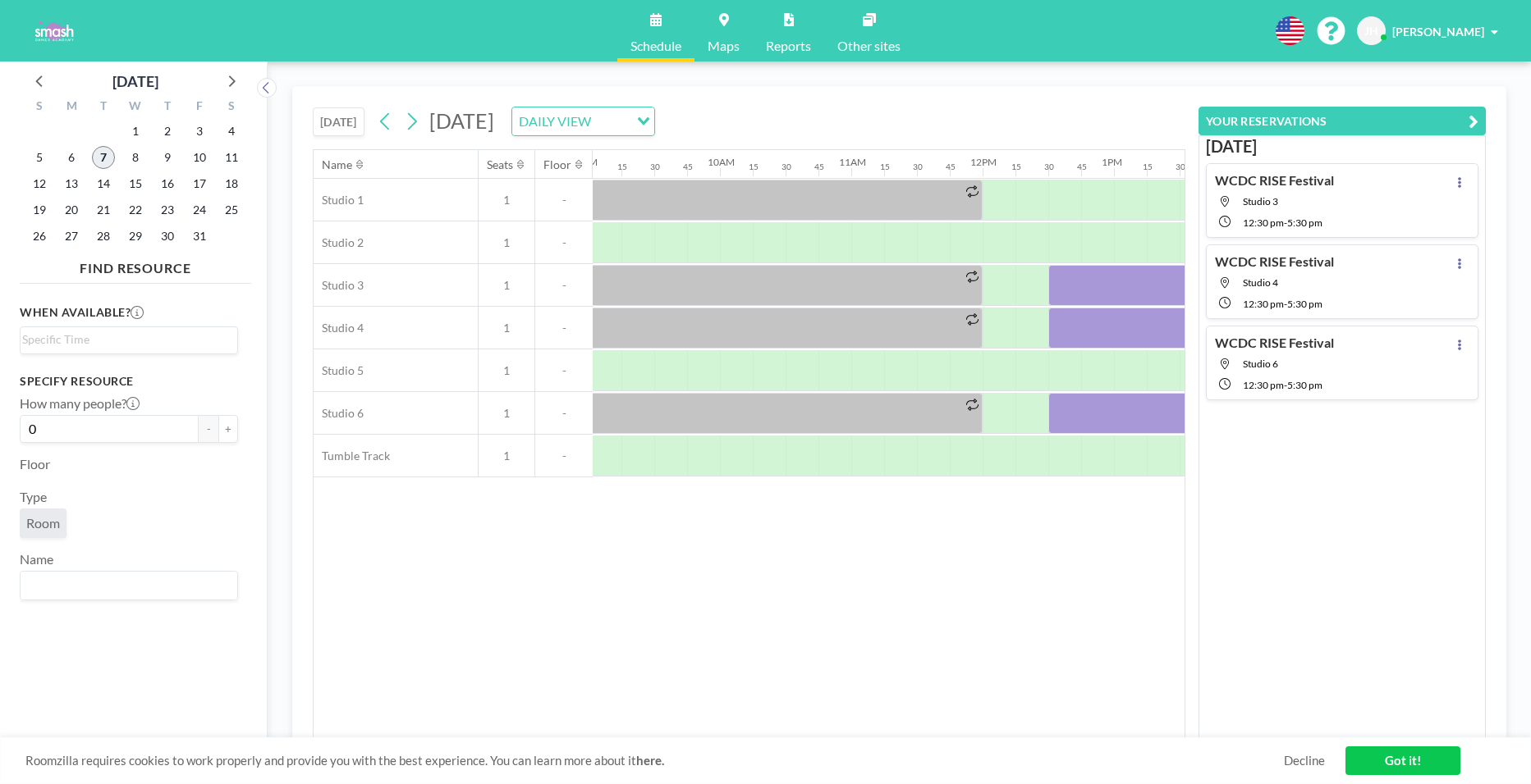
click at [108, 165] on span "7" at bounding box center [104, 157] width 23 height 23
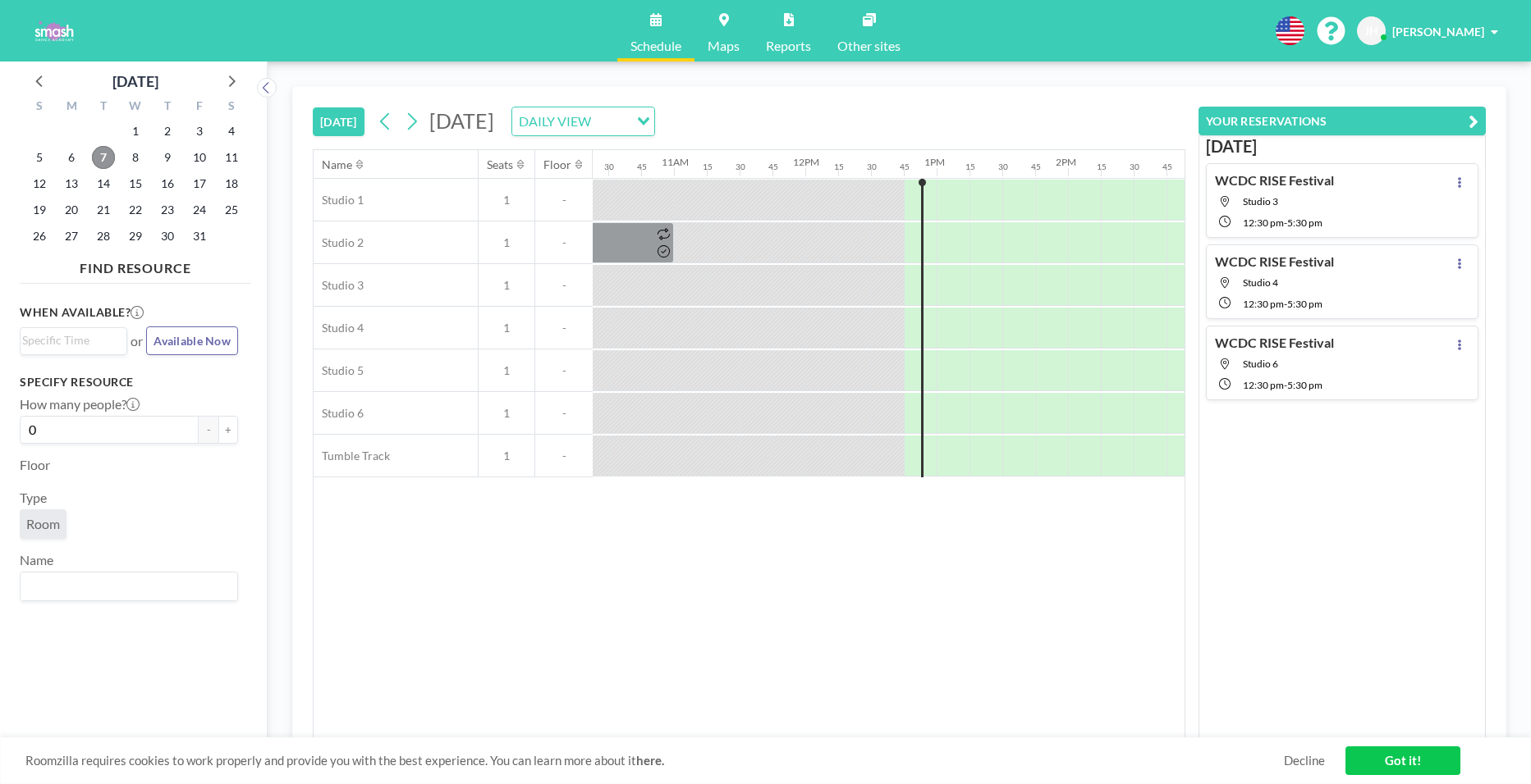
scroll to position [0, 1642]
